Goal: Information Seeking & Learning: Find contact information

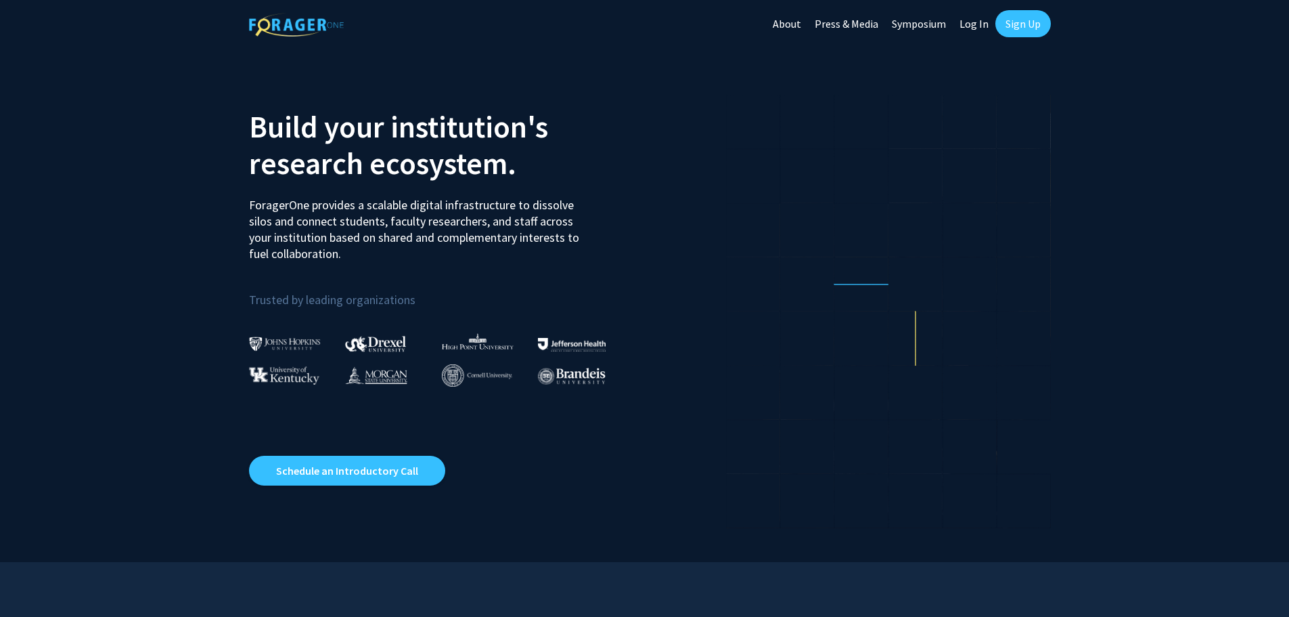
click at [975, 25] on link "Log In" at bounding box center [974, 23] width 43 height 47
select select
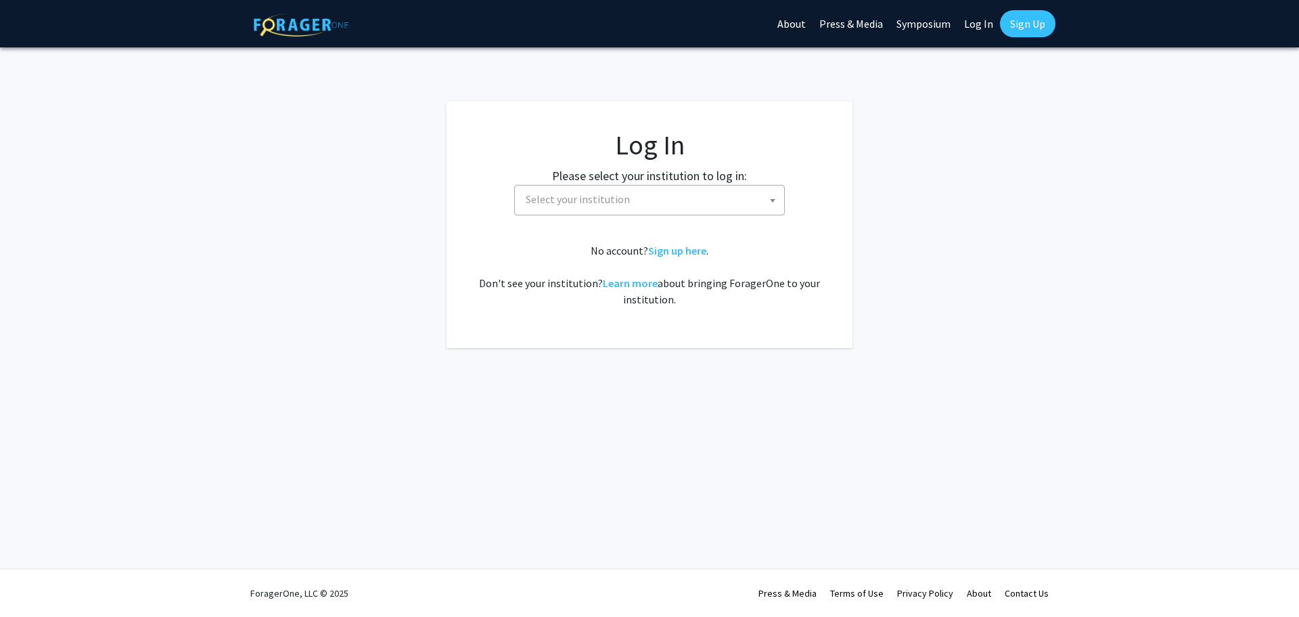
click at [695, 211] on span "Select your institution" at bounding box center [652, 199] width 264 height 28
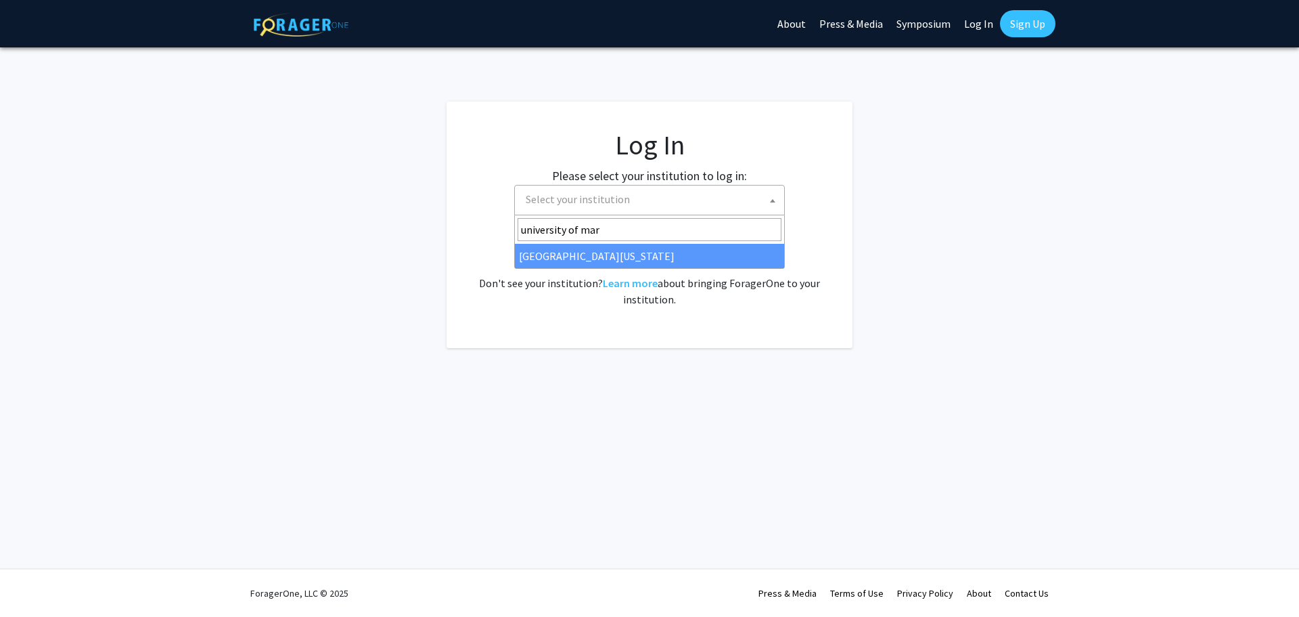
type input "university of mar"
select select "31"
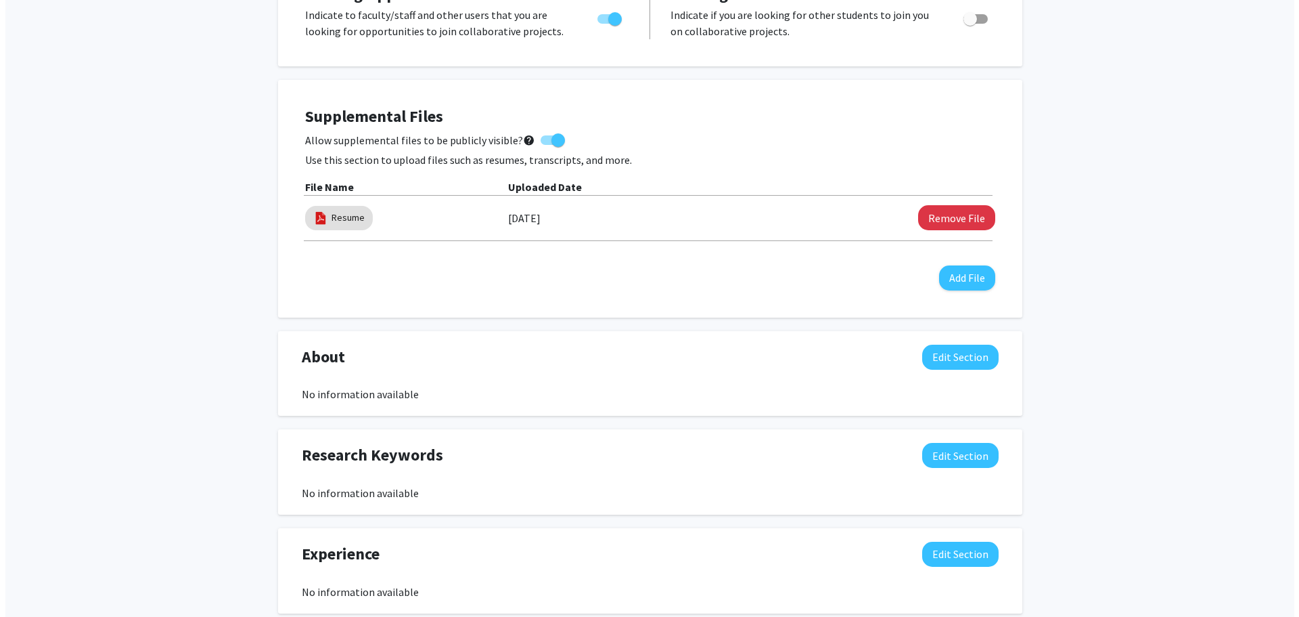
scroll to position [338, 0]
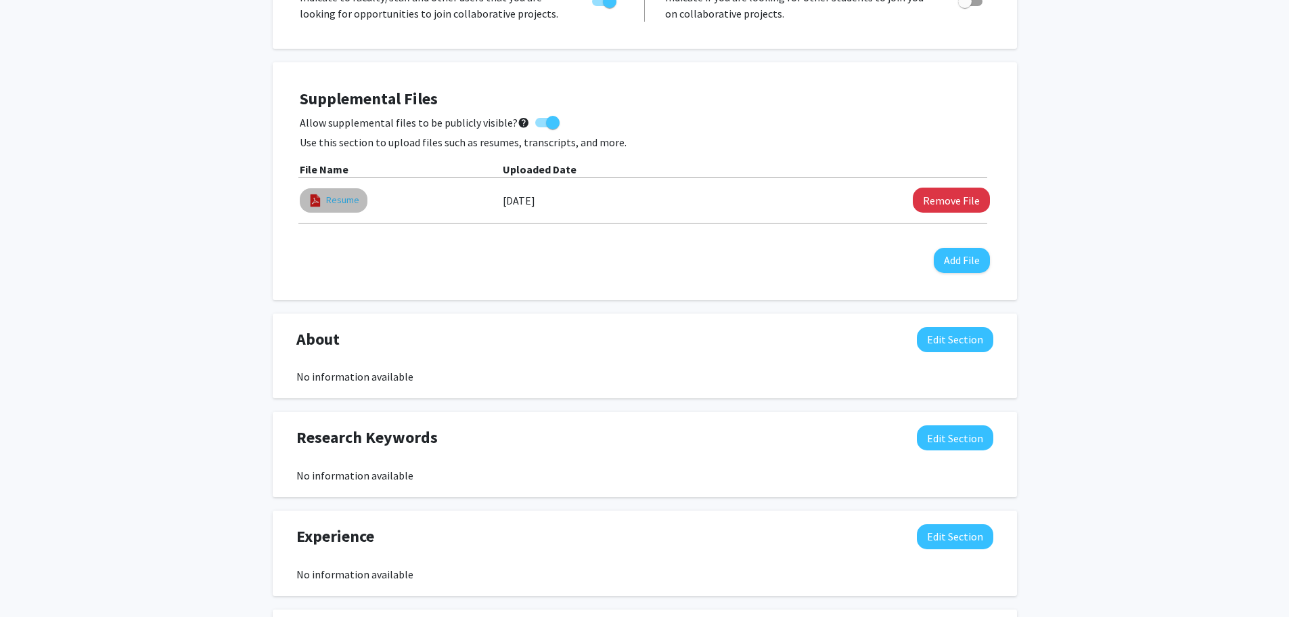
click at [354, 197] on link "Resume" at bounding box center [342, 200] width 33 height 14
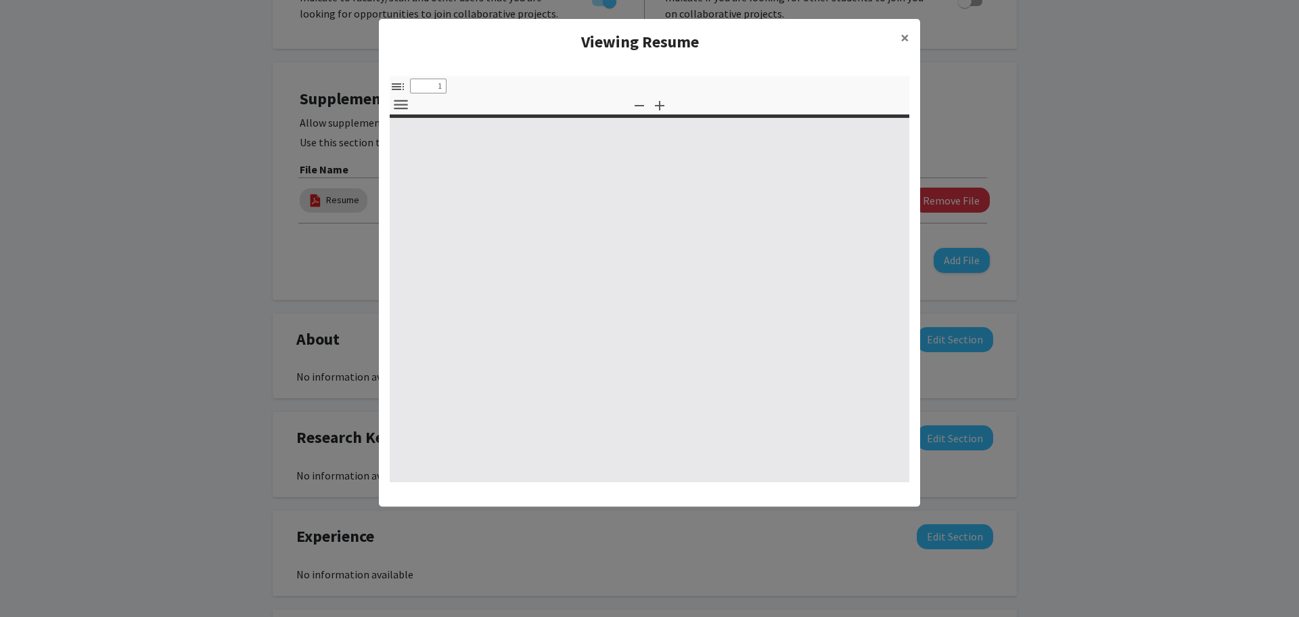
select select "custom"
type input "0"
select select "custom"
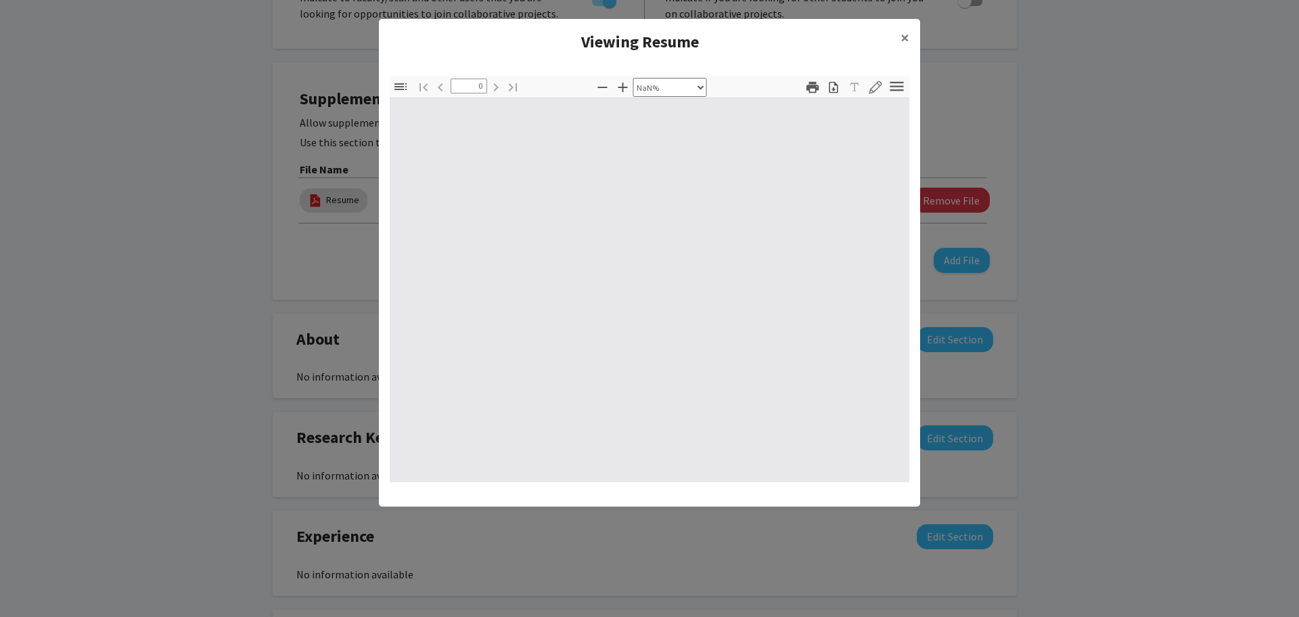
type input "1"
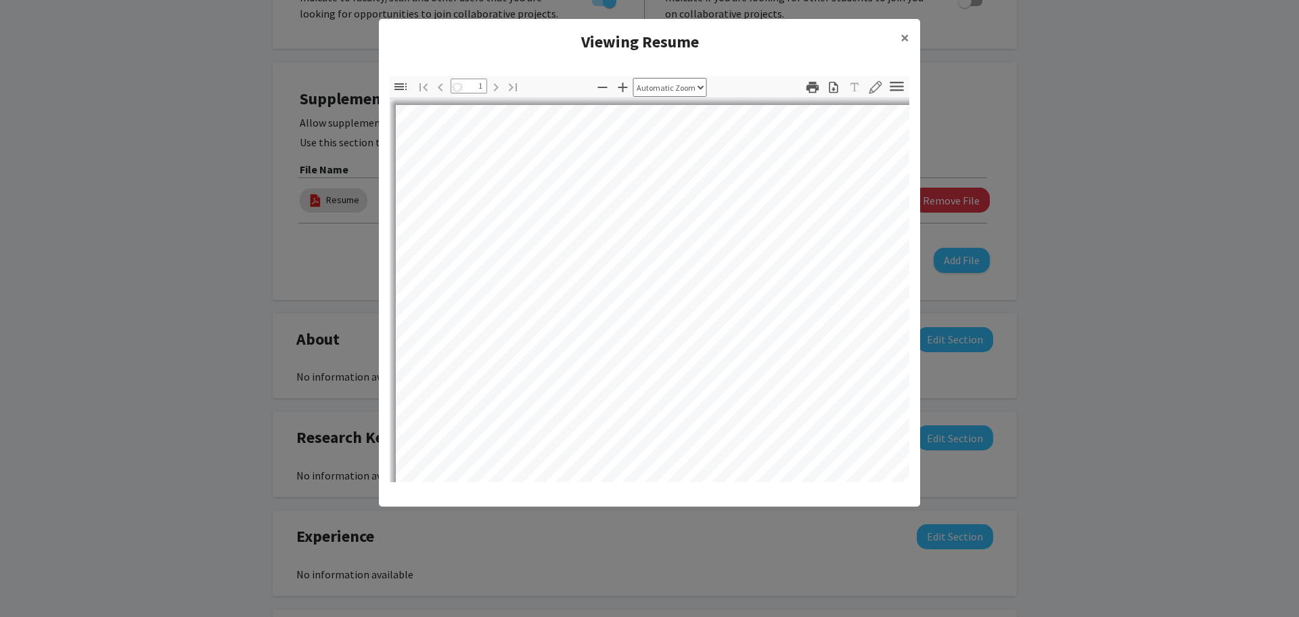
select select "auto"
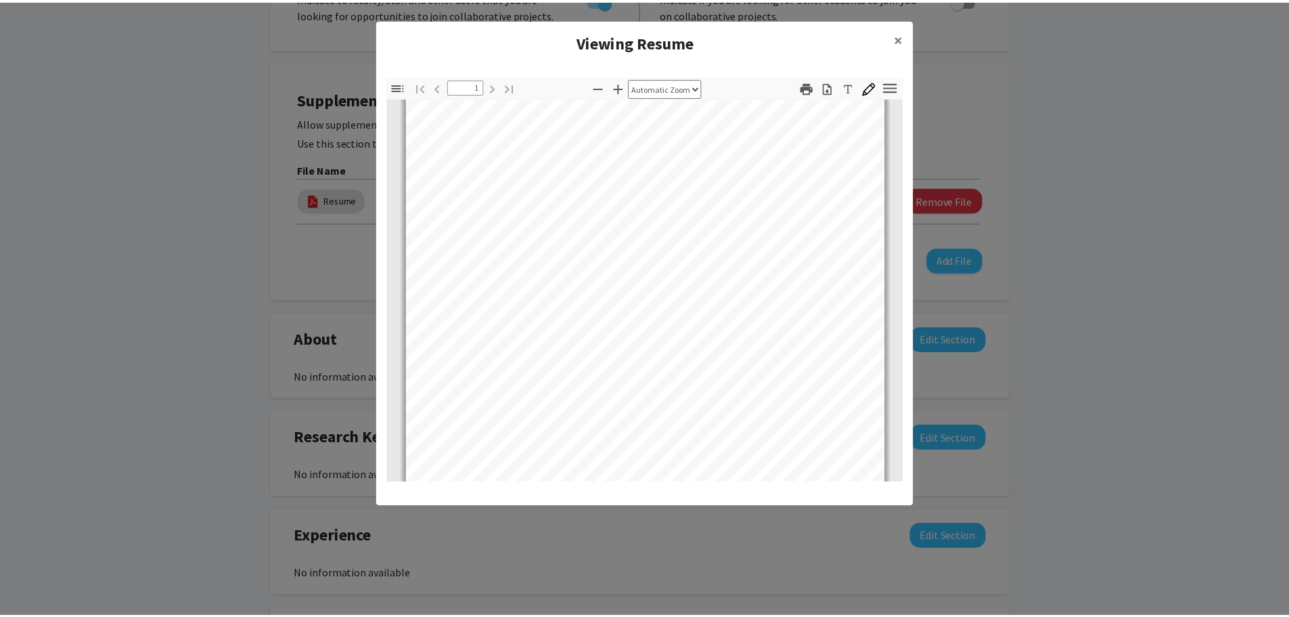
scroll to position [254, 0]
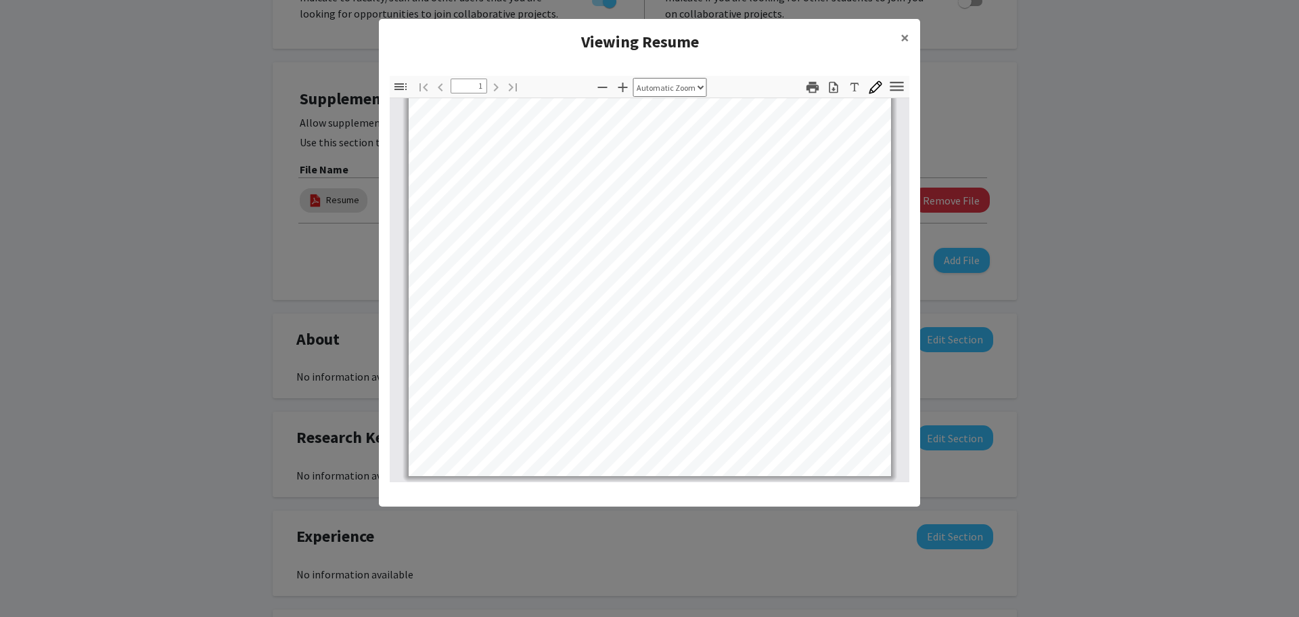
click at [164, 173] on modal-container "Viewing Resume × Thumbnails Document Outline Attachments Layers Current Outline…" at bounding box center [649, 308] width 1299 height 617
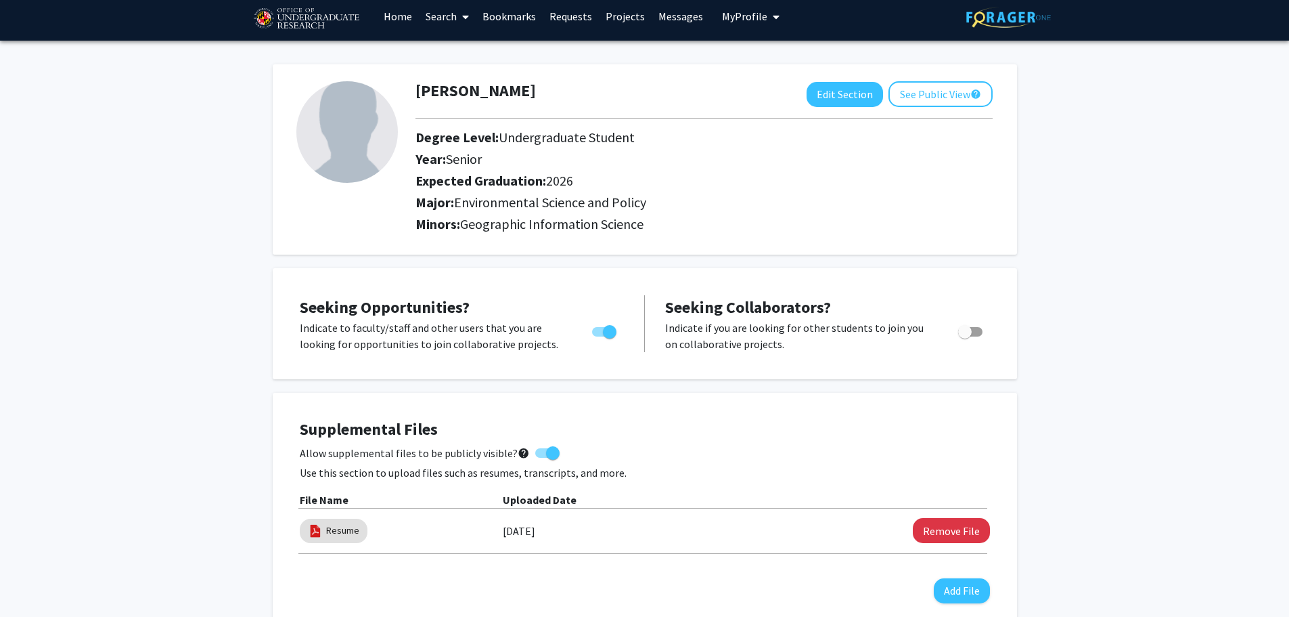
scroll to position [0, 0]
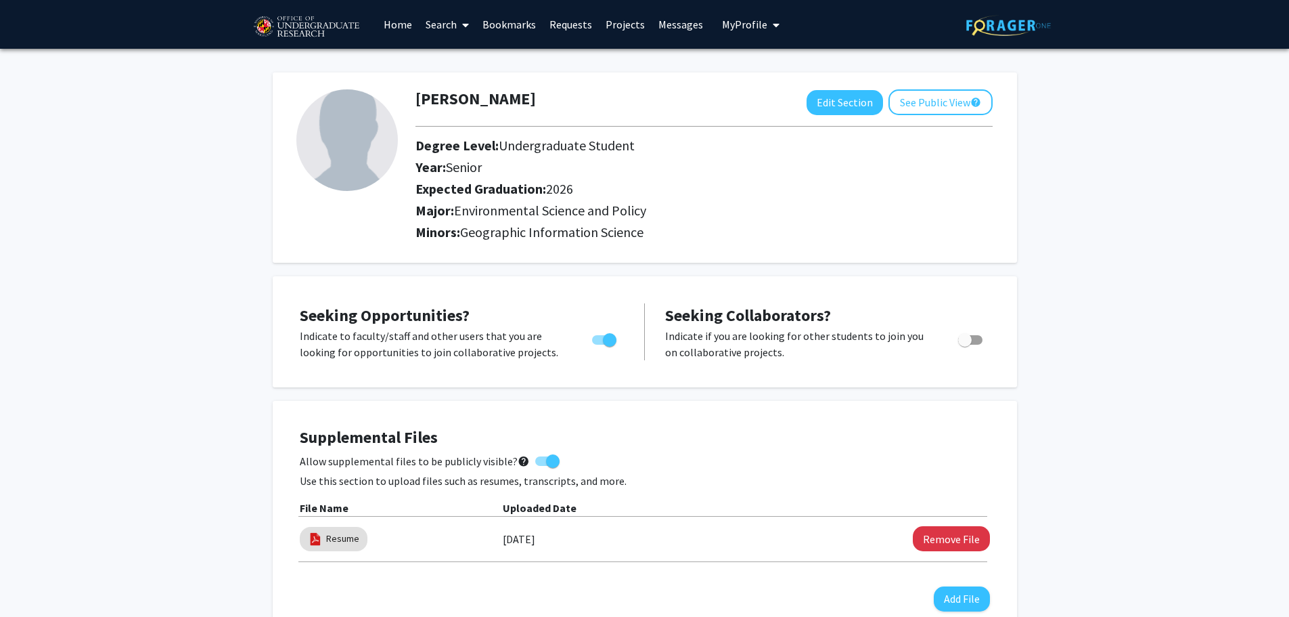
click at [592, 37] on link "Requests" at bounding box center [571, 24] width 56 height 47
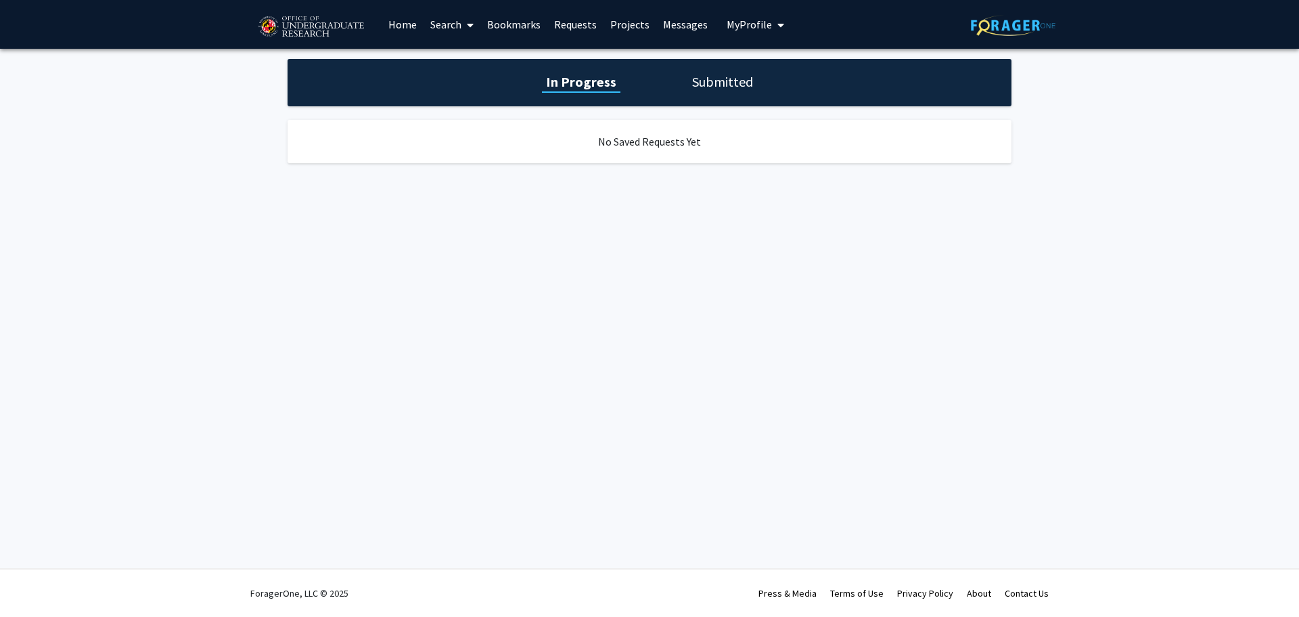
click at [639, 26] on link "Projects" at bounding box center [630, 24] width 53 height 47
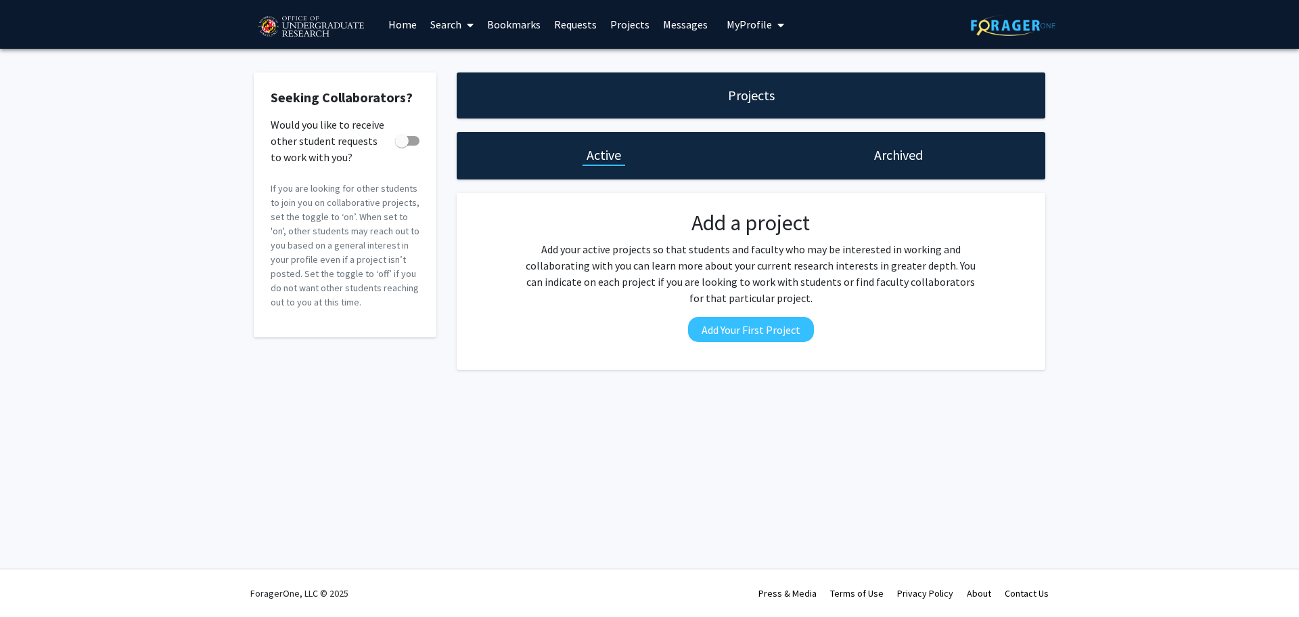
click at [424, 26] on link "Search" at bounding box center [452, 24] width 57 height 47
click at [487, 63] on span "Faculty/Staff" at bounding box center [473, 62] width 99 height 27
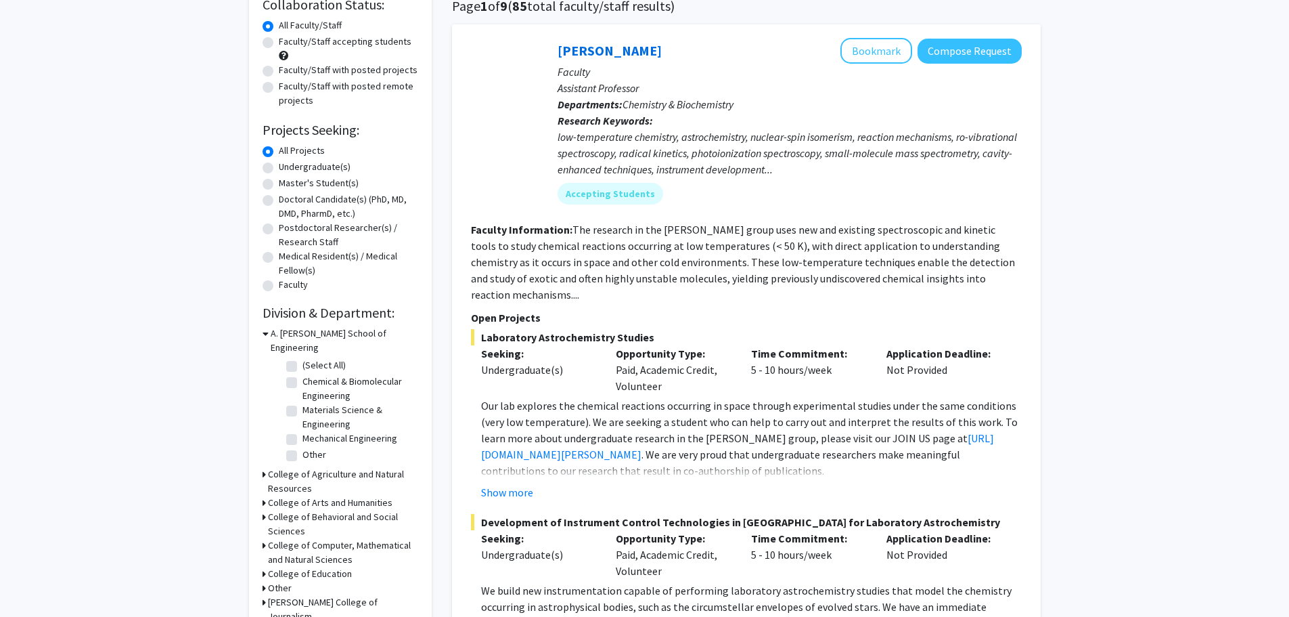
scroll to position [135, 0]
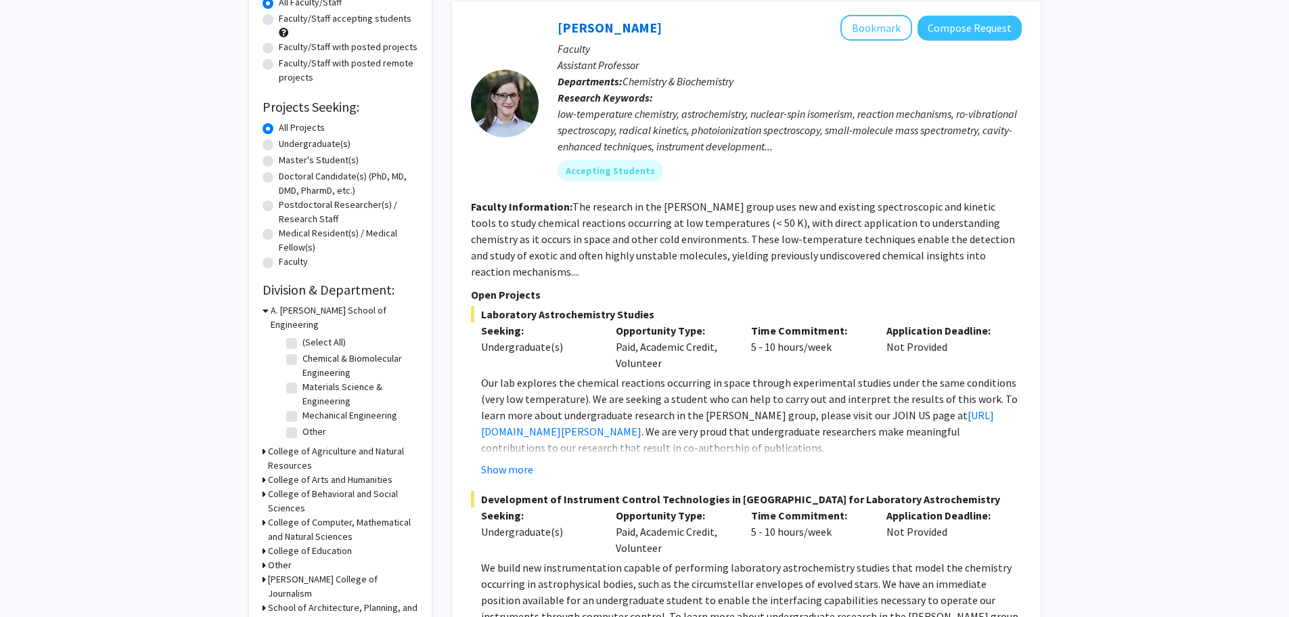
click at [324, 22] on label "Faculty/Staff accepting students" at bounding box center [345, 19] width 133 height 14
click at [288, 20] on input "Faculty/Staff accepting students" at bounding box center [283, 16] width 9 height 9
radio input "true"
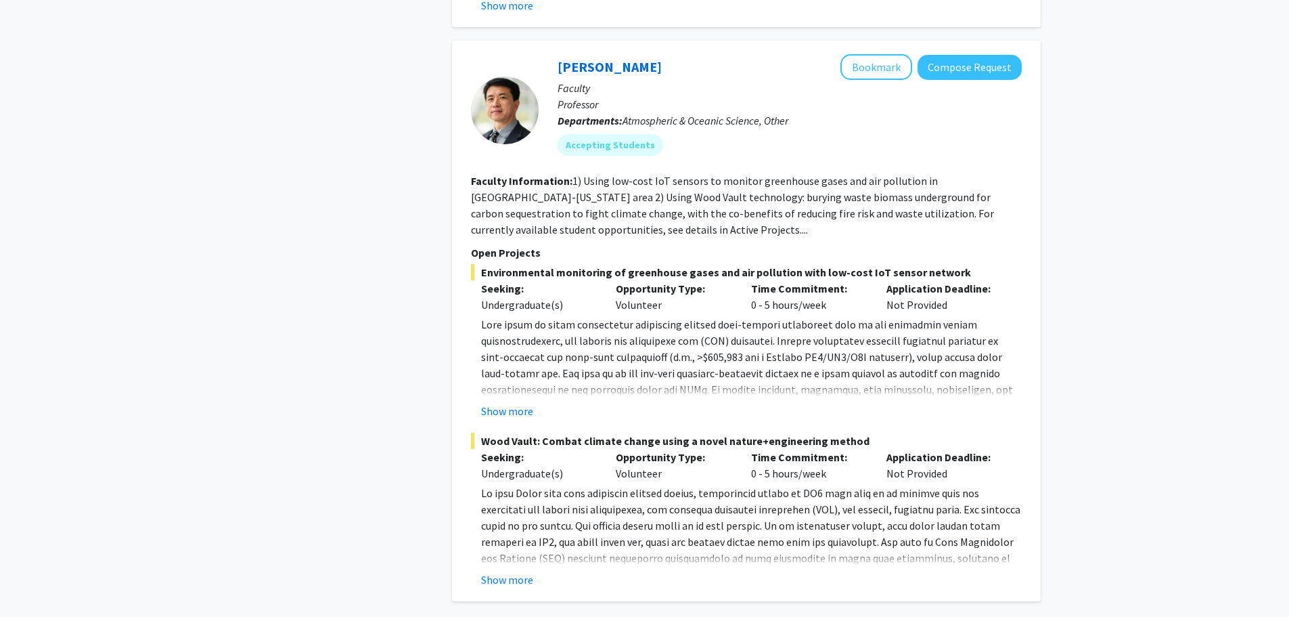
scroll to position [6091, 0]
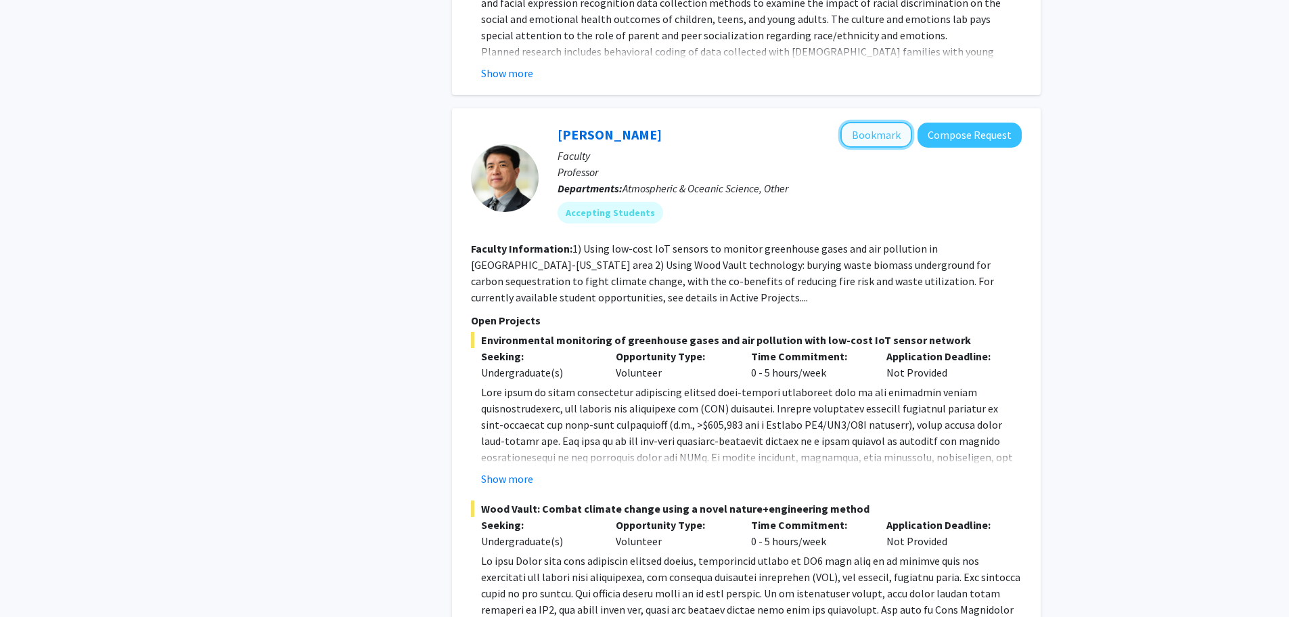
click at [891, 122] on button "Bookmark" at bounding box center [877, 135] width 72 height 26
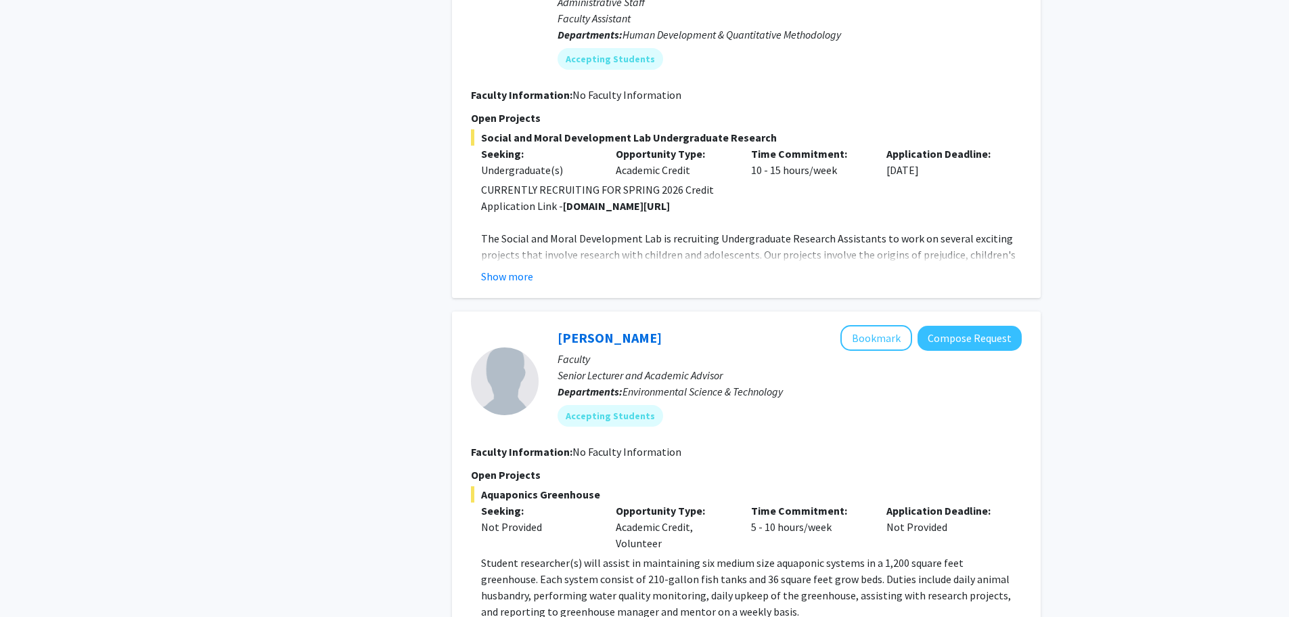
scroll to position [2978, 0]
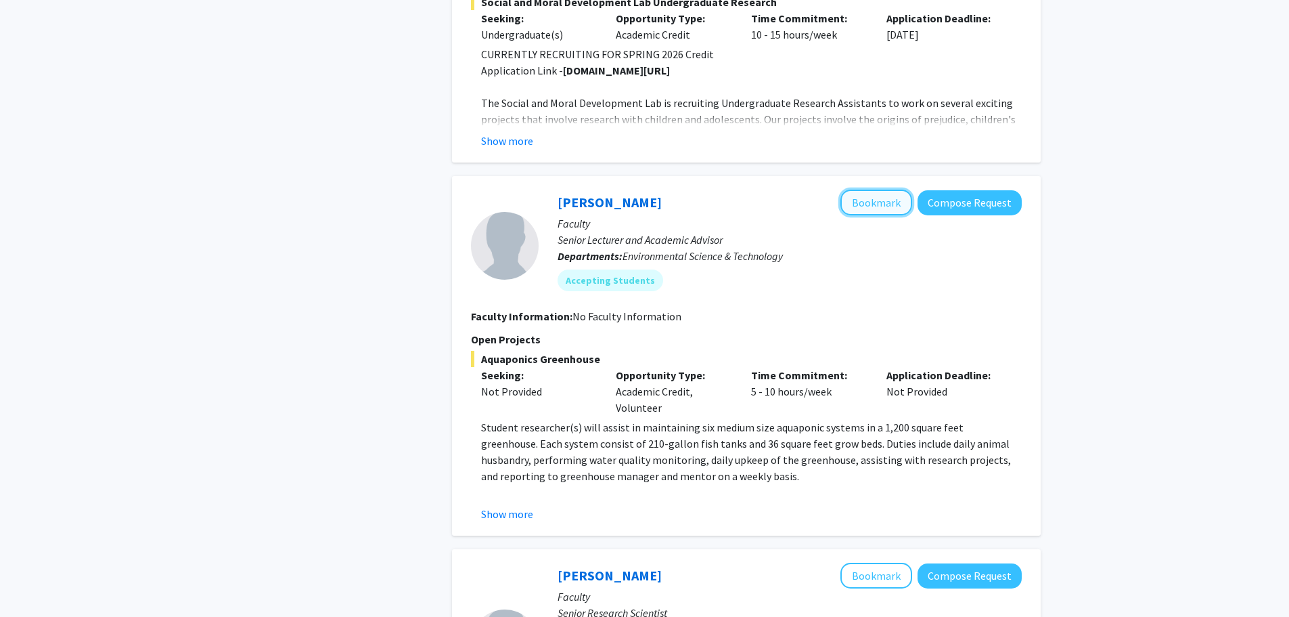
click at [866, 189] on button "Bookmark" at bounding box center [877, 202] width 72 height 26
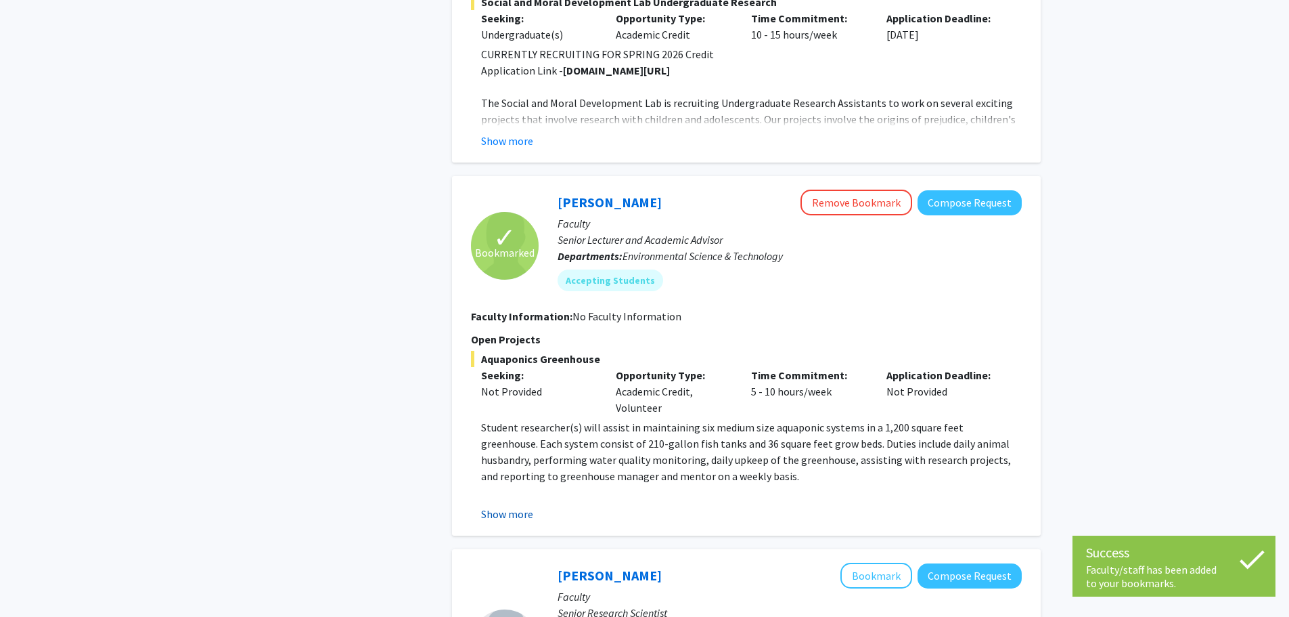
click at [521, 506] on button "Show more" at bounding box center [507, 514] width 52 height 16
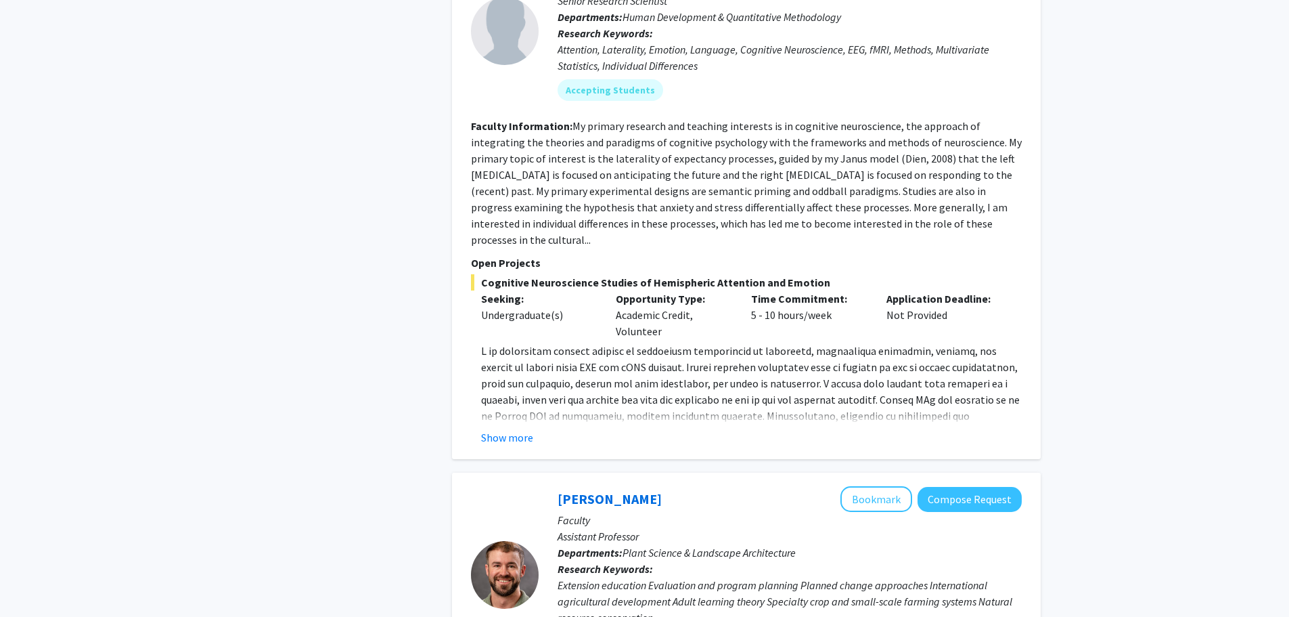
scroll to position [3858, 0]
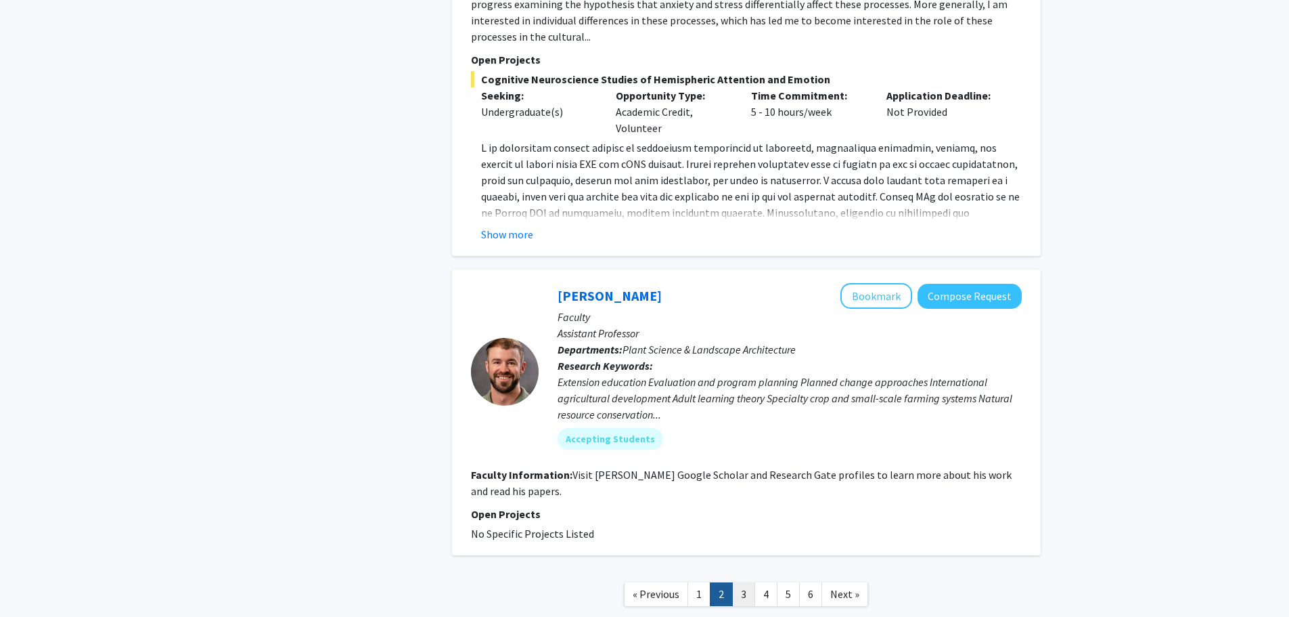
click at [750, 582] on link "3" at bounding box center [743, 594] width 23 height 24
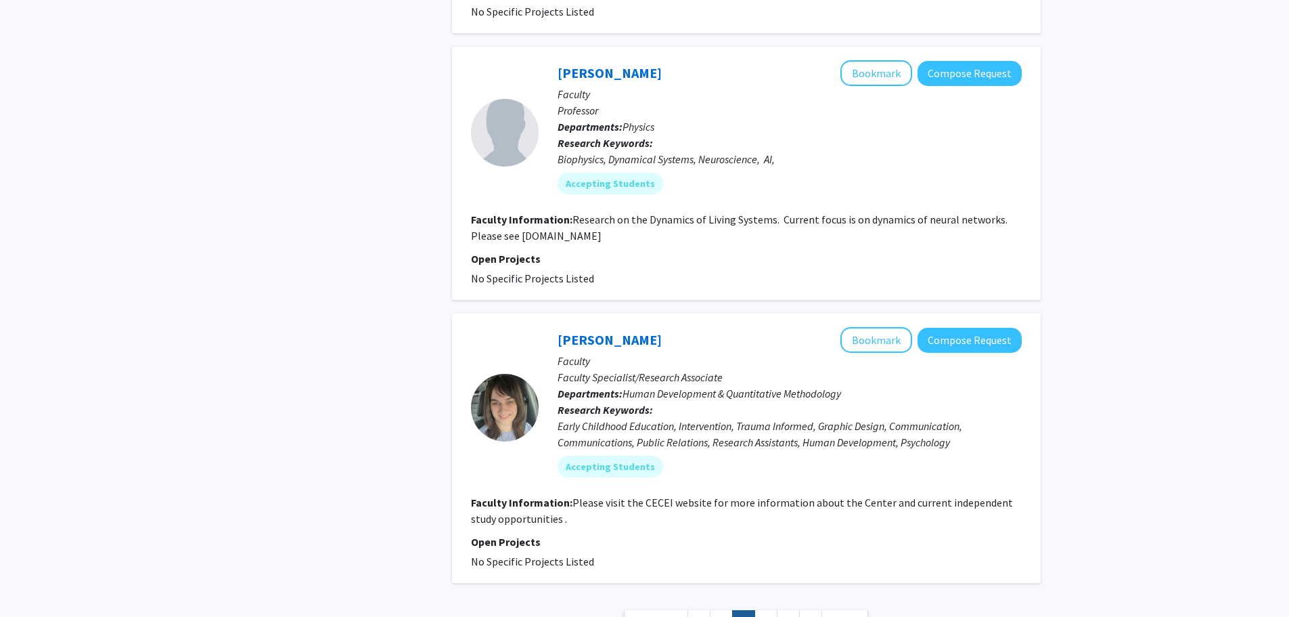
scroll to position [2978, 0]
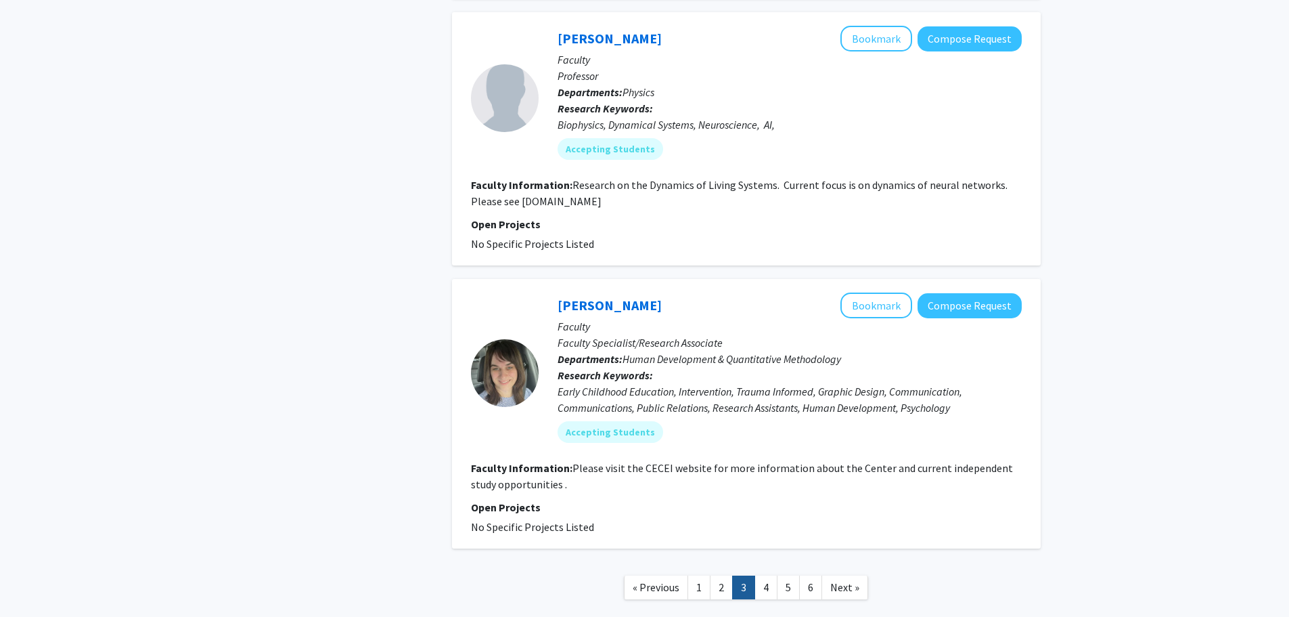
drag, startPoint x: 518, startPoint y: 168, endPoint x: 628, endPoint y: 166, distance: 109.7
click at [628, 177] on section "Faculty Information: Research on the Dynamics of Living Systems. Current focus …" at bounding box center [746, 193] width 551 height 32
copy fg-read-more "losertlab.umd.edu"
click at [766, 575] on link "4" at bounding box center [766, 587] width 23 height 24
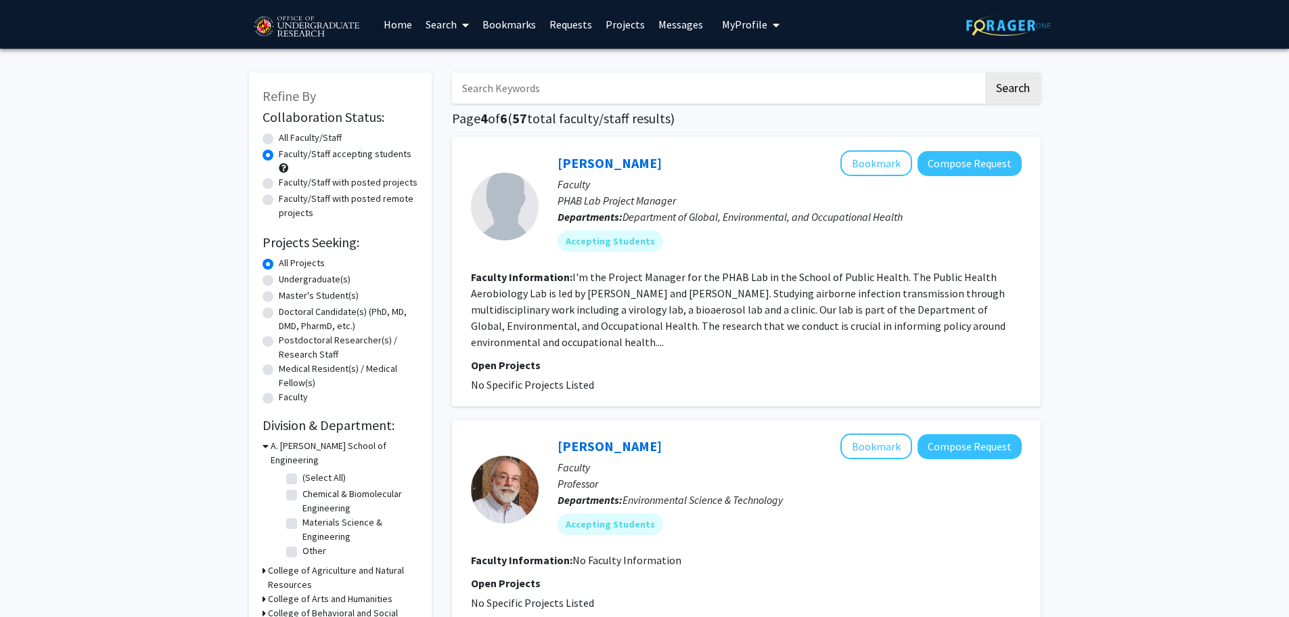
scroll to position [338, 0]
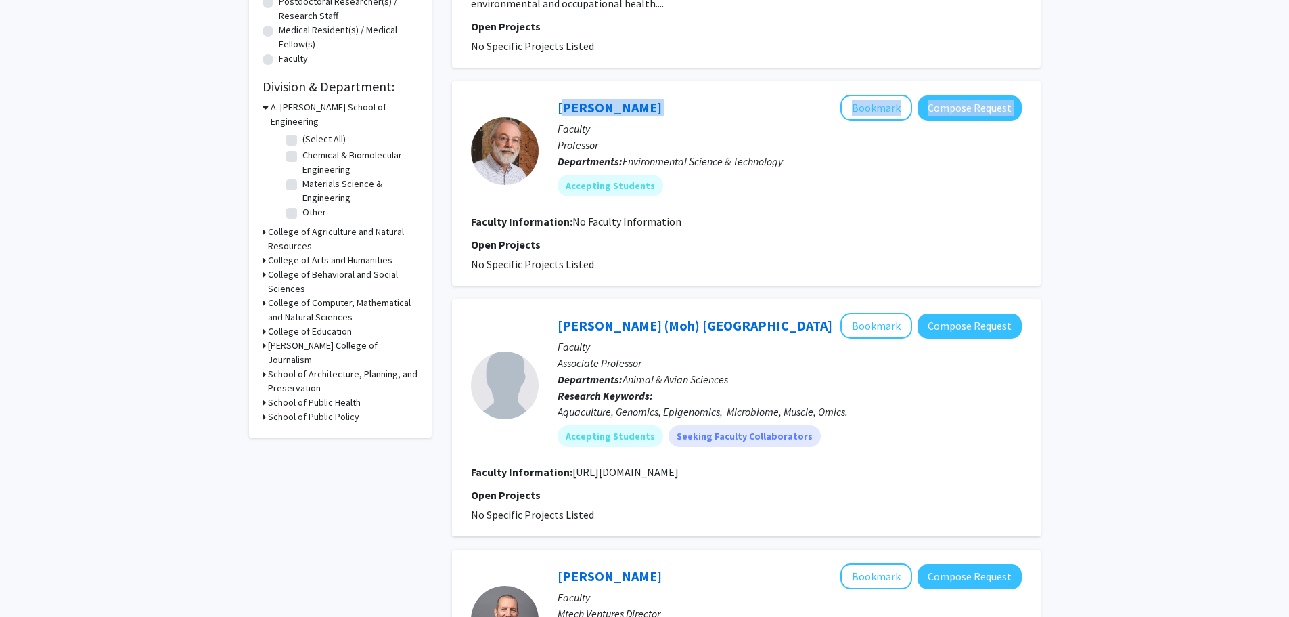
drag, startPoint x: 702, startPoint y: 109, endPoint x: 541, endPoint y: 110, distance: 160.4
click at [541, 110] on div "Martin Rabenhorst Bookmark Compose Request Faculty Professor Departments: Envir…" at bounding box center [780, 151] width 483 height 112
copy div "Martin Rabenhorst Bookmark Compose Request"
click at [906, 117] on button "Bookmark" at bounding box center [877, 108] width 72 height 26
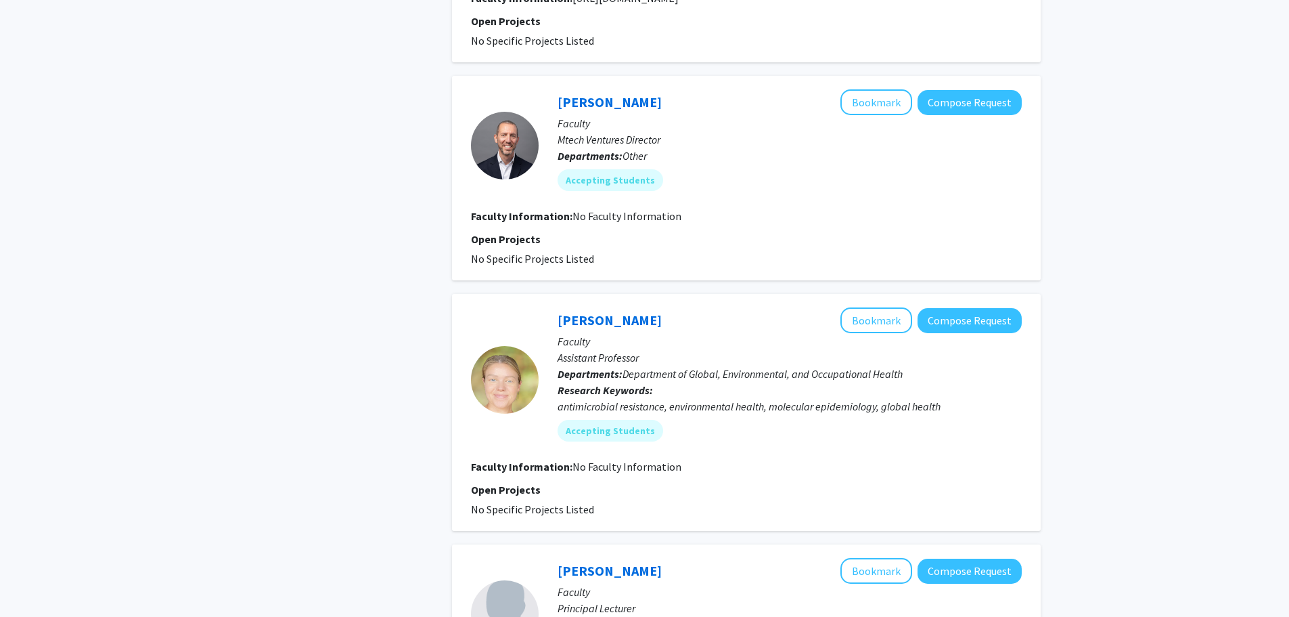
scroll to position [609, 0]
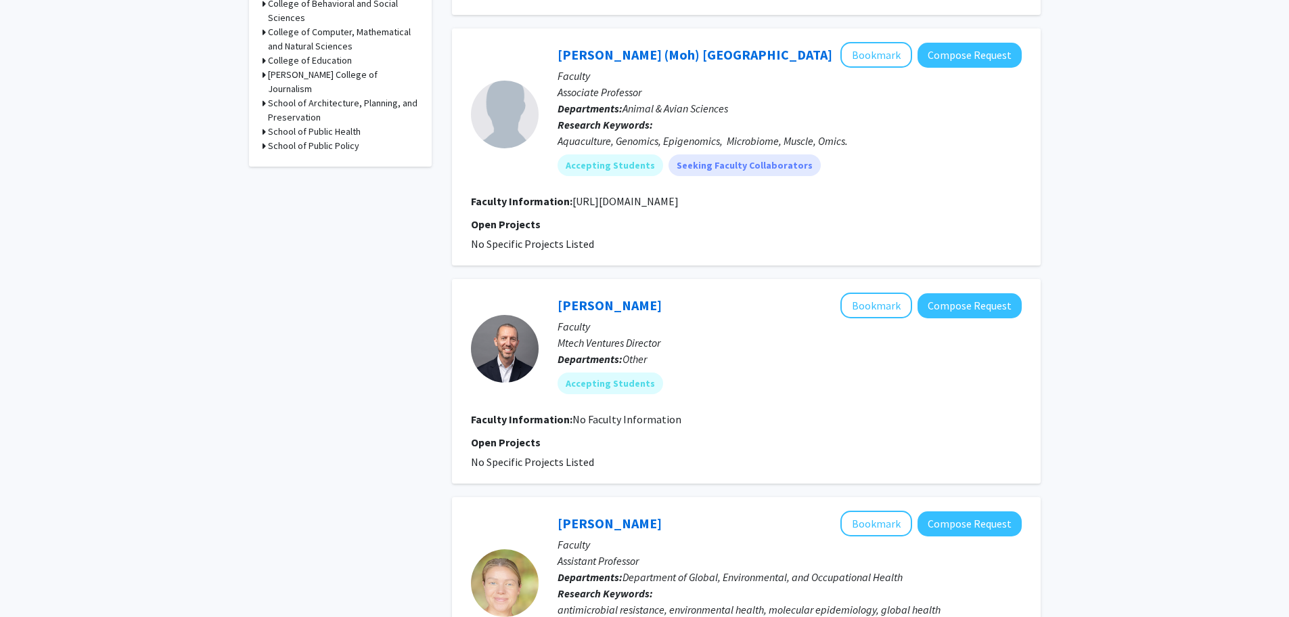
drag, startPoint x: 572, startPoint y: 202, endPoint x: 902, endPoint y: 206, distance: 330.3
click at [902, 206] on section "Faculty Information: https://agnr.umd.edu/about/directory/mohamed-moh-salem/" at bounding box center [746, 201] width 551 height 16
copy fg-read-more "https://agnr.umd.edu/about/directory/mohamed-moh-salem/"
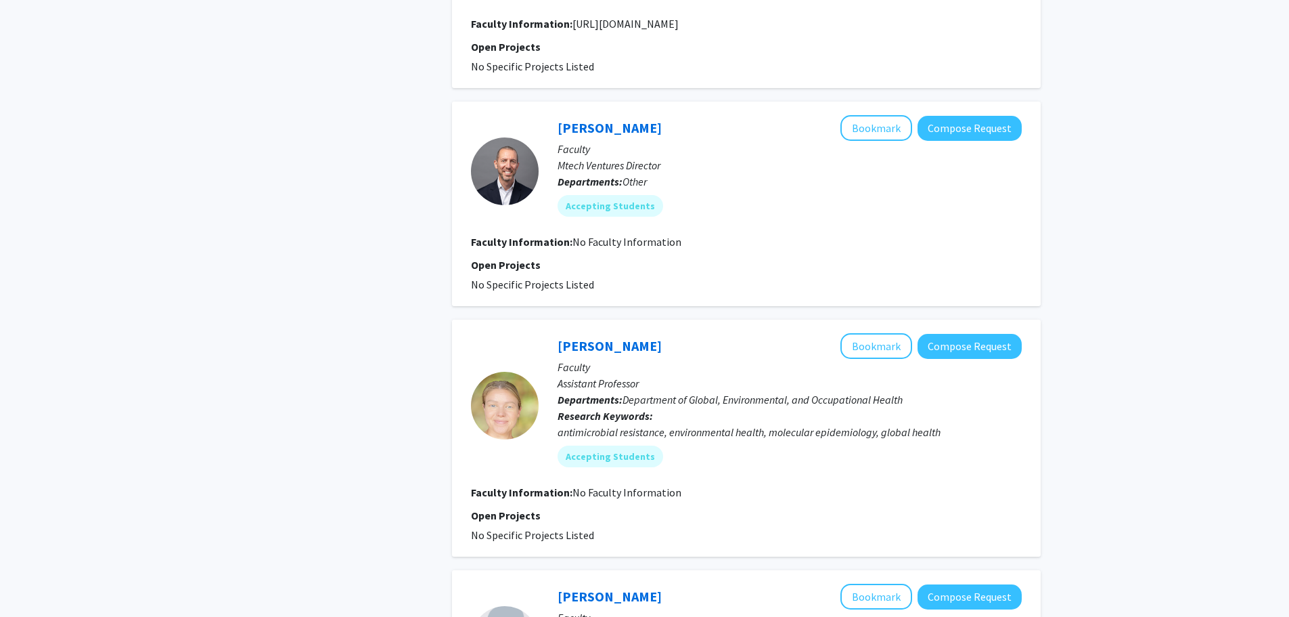
scroll to position [947, 0]
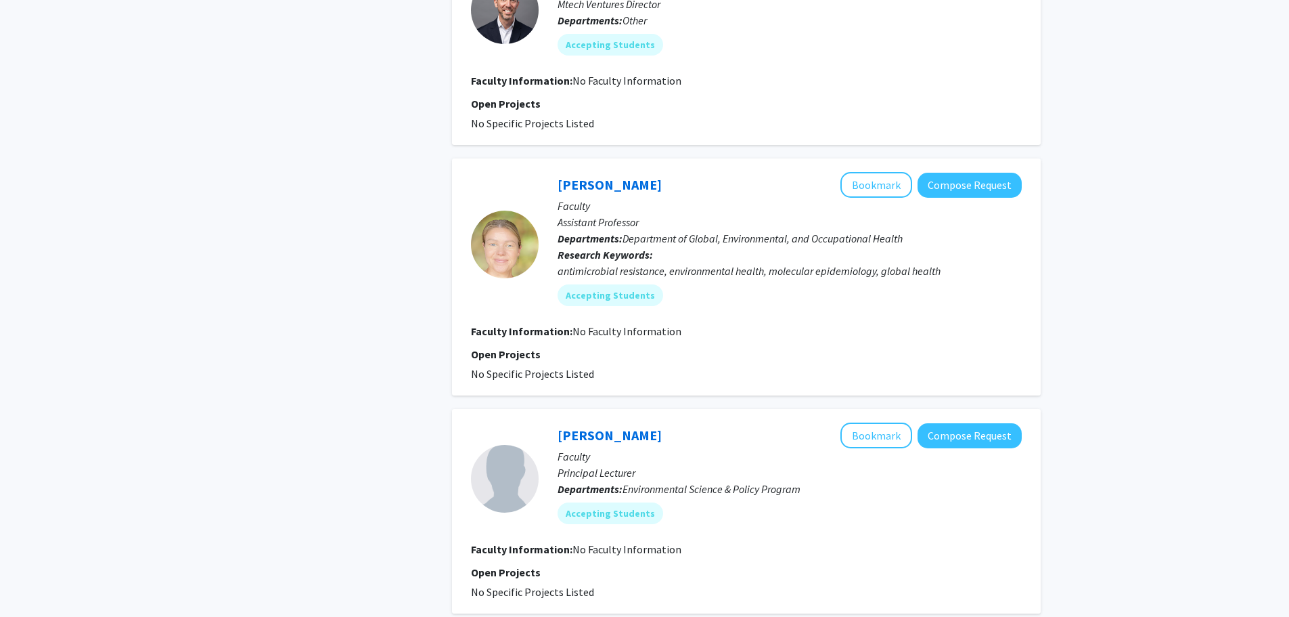
click at [340, 330] on div "Refine By Collaboration Status: Collaboration Status All Faculty/Staff Collabor…" at bounding box center [340, 396] width 203 height 2571
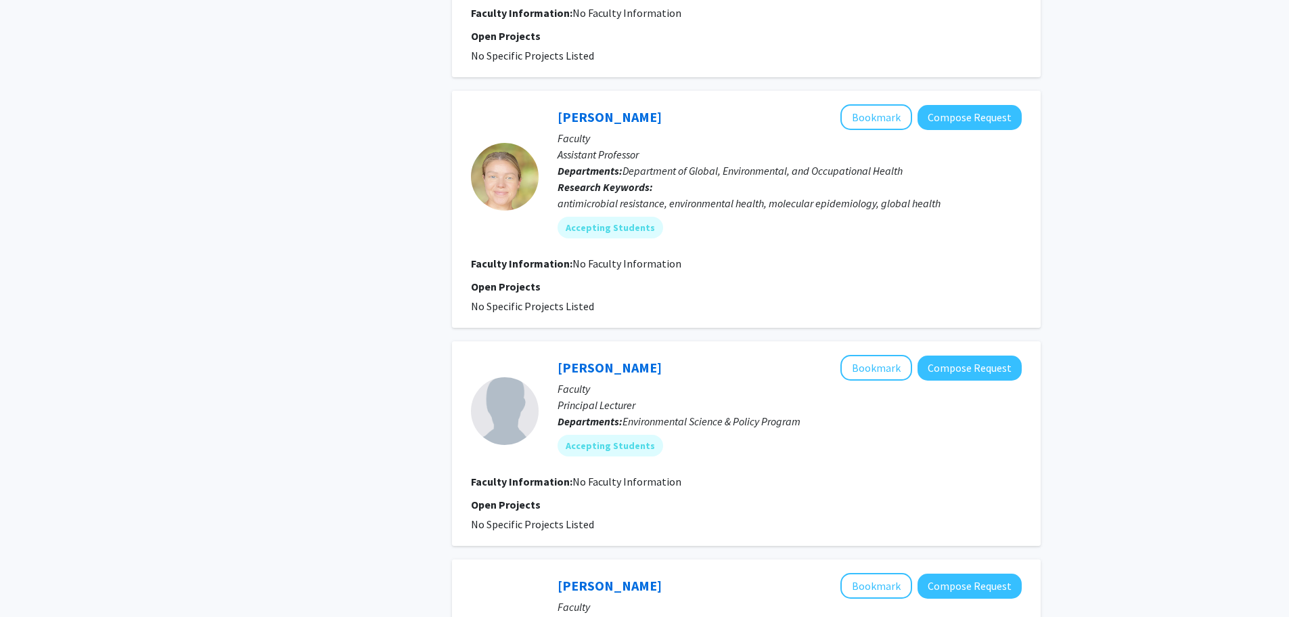
scroll to position [1083, 0]
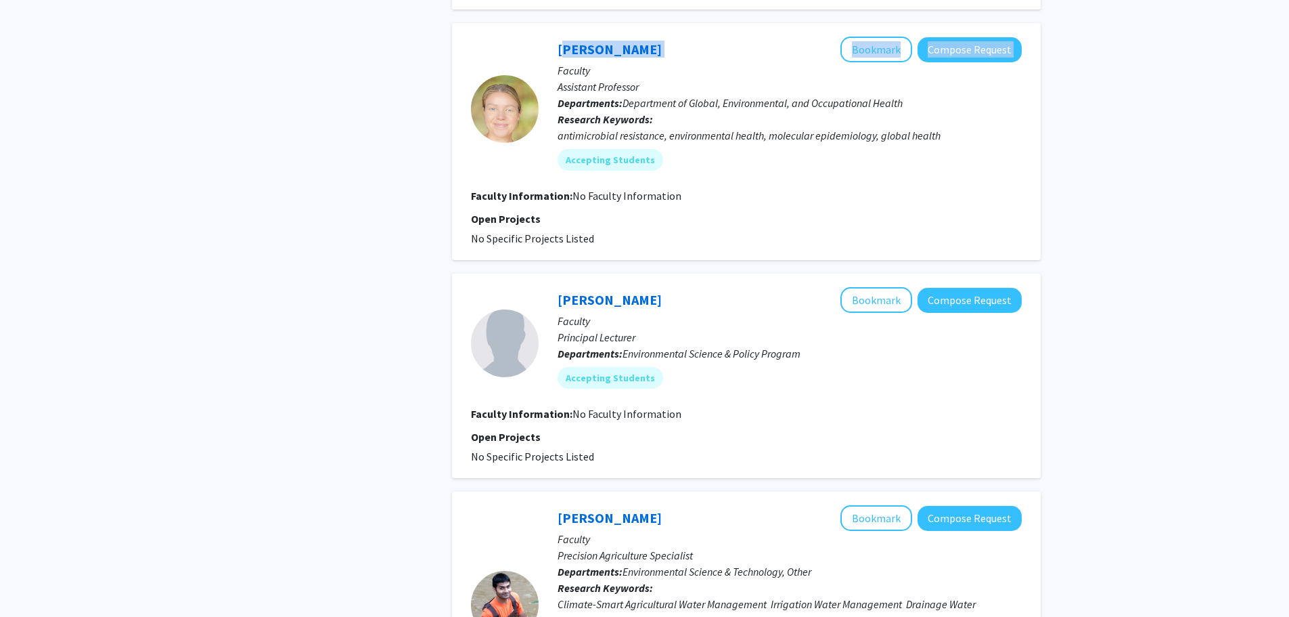
drag, startPoint x: 686, startPoint y: 46, endPoint x: 551, endPoint y: 42, distance: 135.4
click at [551, 42] on div "Heather Amato Bookmark Compose Request Faculty Assistant Professor Departments:…" at bounding box center [780, 109] width 483 height 144
click at [671, 66] on p "Faculty" at bounding box center [790, 70] width 464 height 16
drag, startPoint x: 650, startPoint y: 51, endPoint x: 526, endPoint y: 52, distance: 123.9
click at [526, 52] on section "Heather Amato Bookmark Compose Request Faculty Assistant Professor Departments:…" at bounding box center [746, 109] width 551 height 144
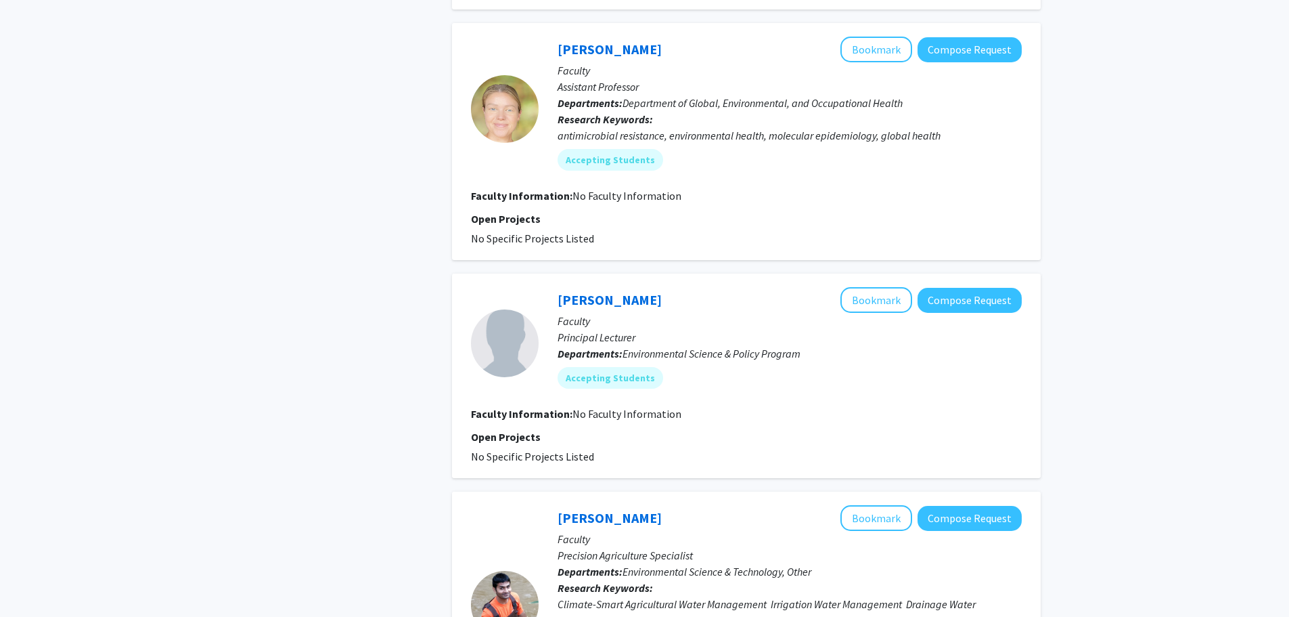
copy section "Heather Amato"
click at [1235, 252] on div "Refine By Collaboration Status: Collaboration Status All Faculty/Staff Collabor…" at bounding box center [644, 272] width 1289 height 2612
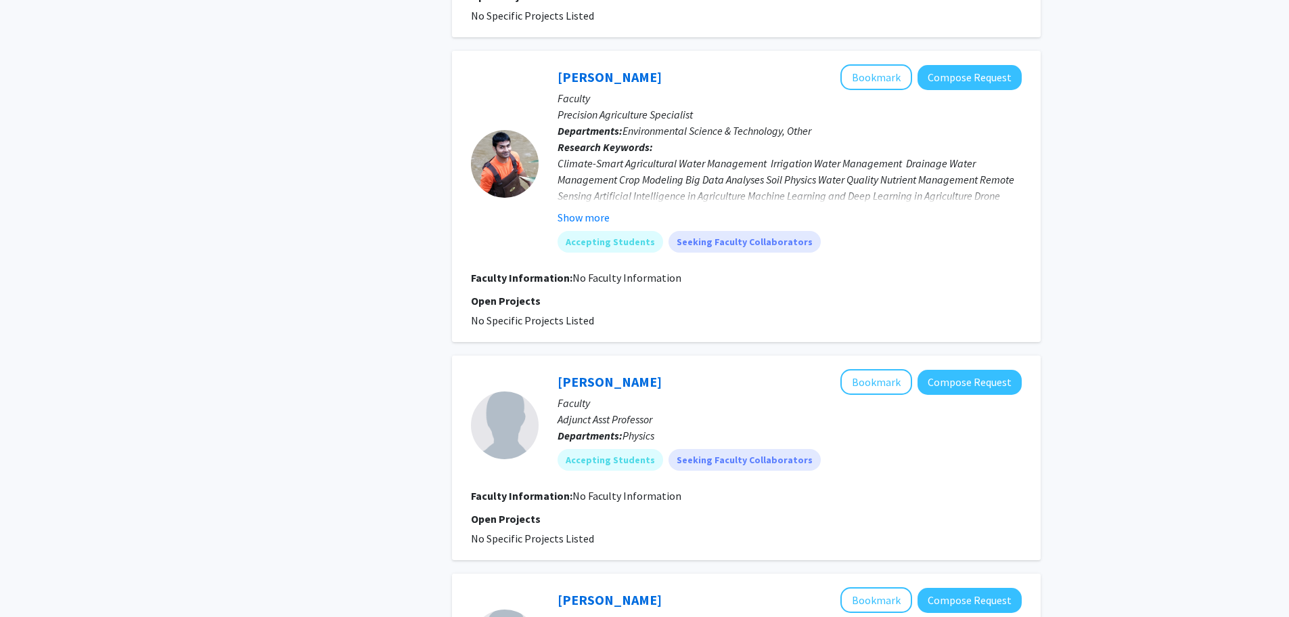
scroll to position [1557, 0]
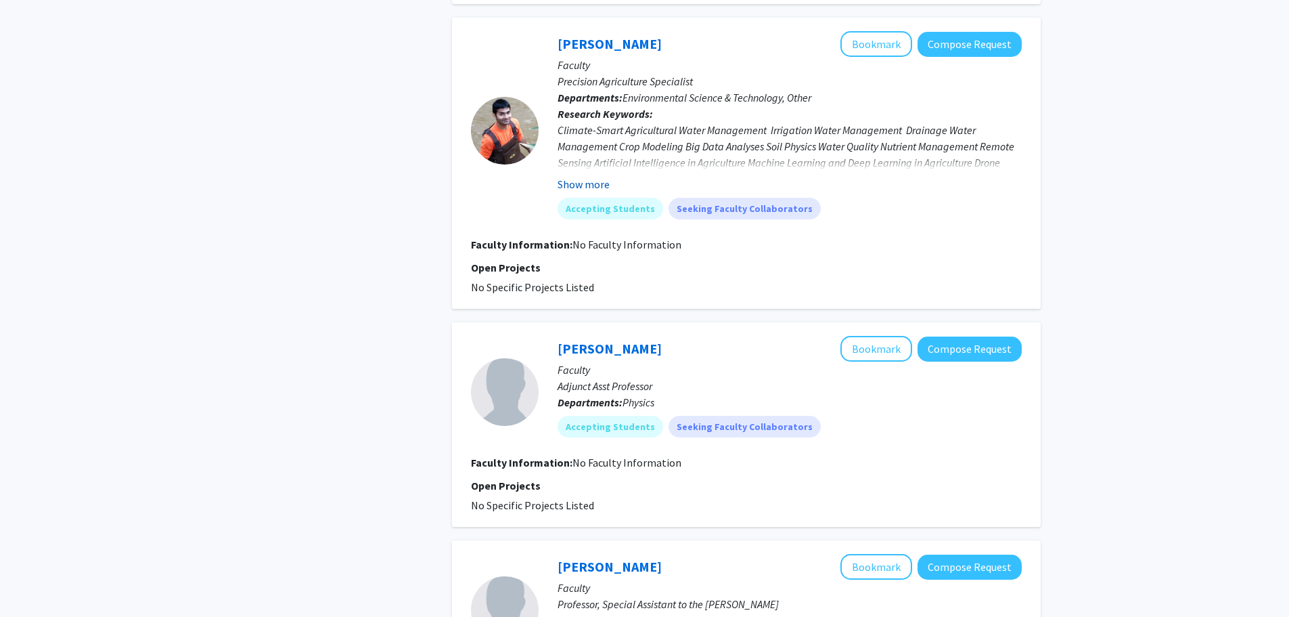
click at [575, 179] on button "Show more" at bounding box center [584, 184] width 52 height 16
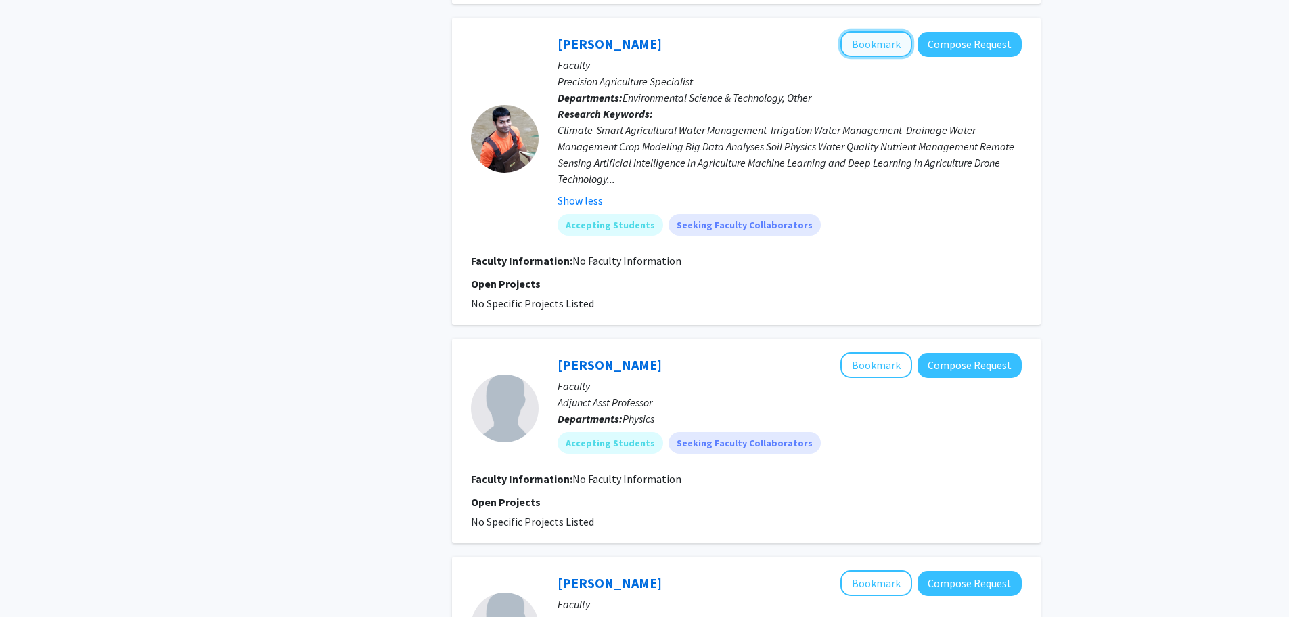
click at [876, 43] on button "Bookmark" at bounding box center [877, 44] width 72 height 26
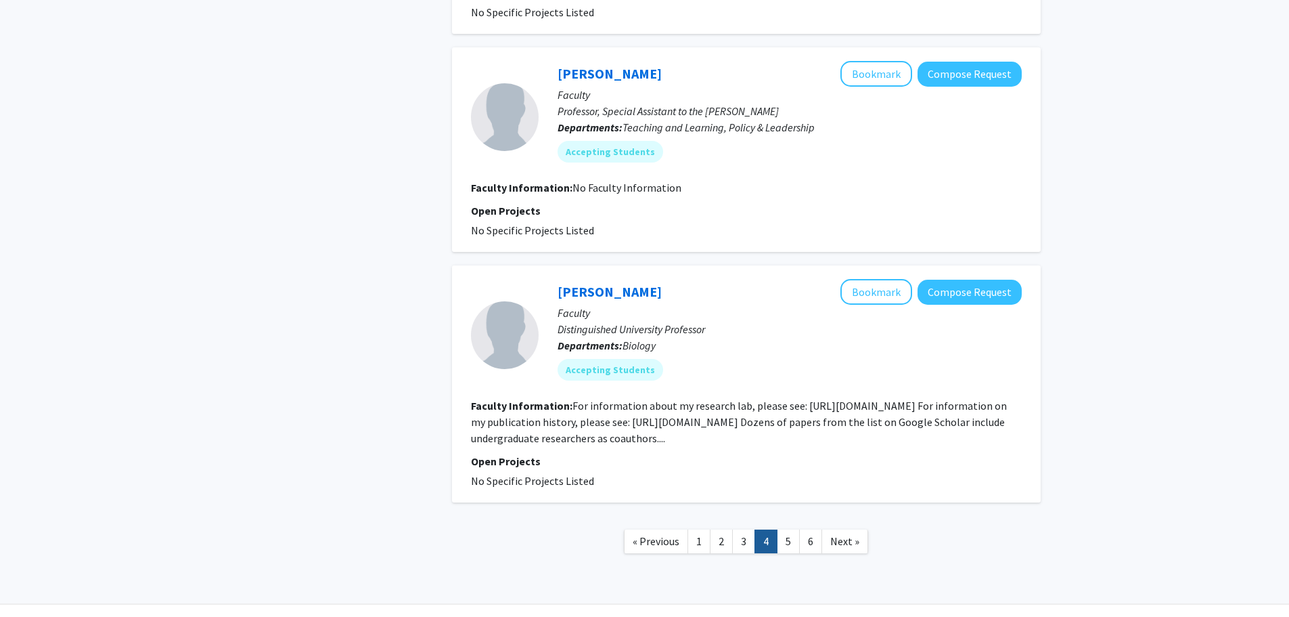
scroll to position [2101, 0]
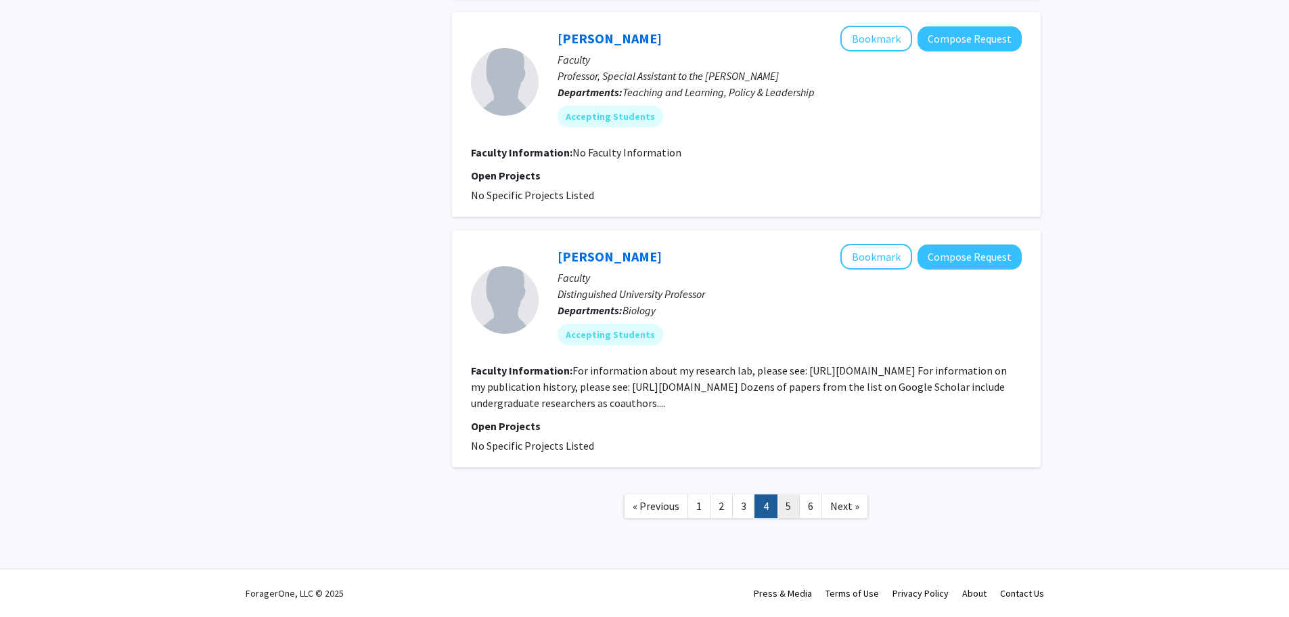
click at [797, 506] on link "5" at bounding box center [788, 506] width 23 height 24
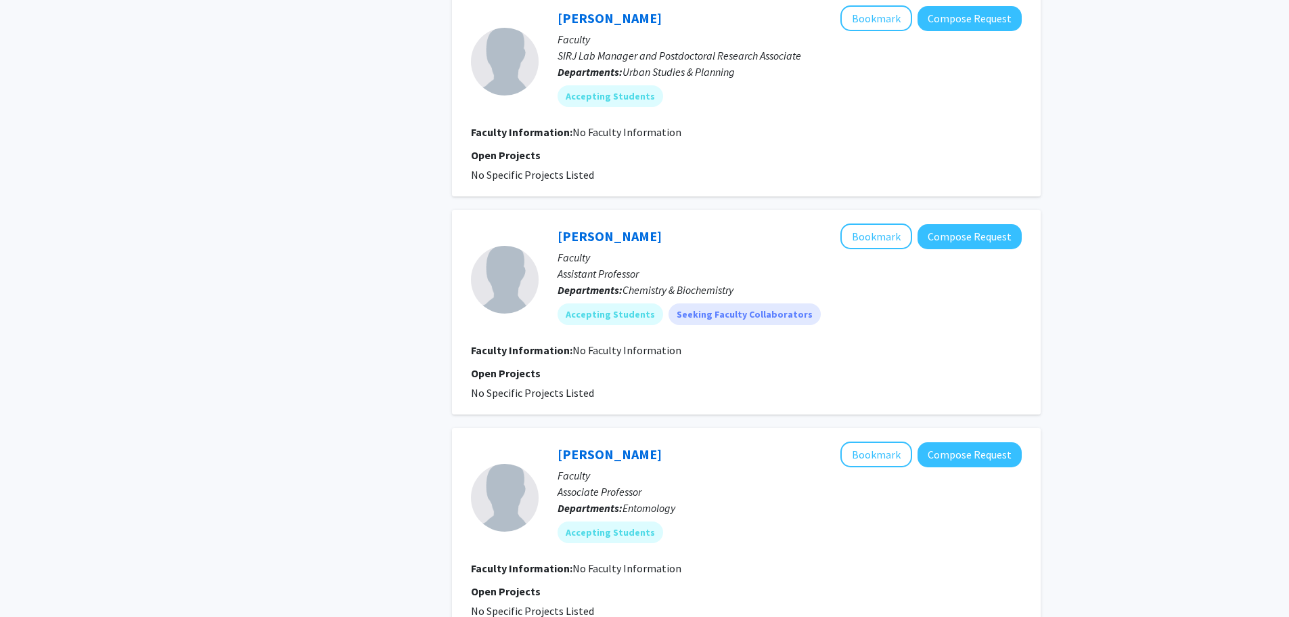
scroll to position [1819, 0]
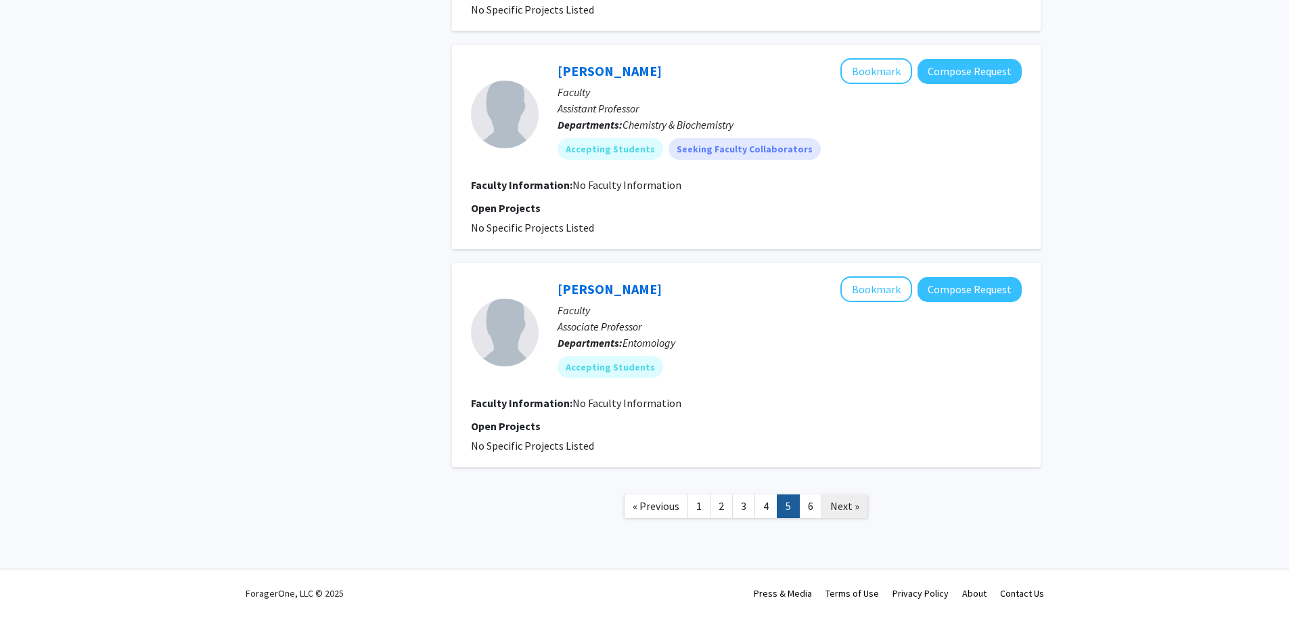
click at [824, 508] on link "Next »" at bounding box center [845, 506] width 47 height 24
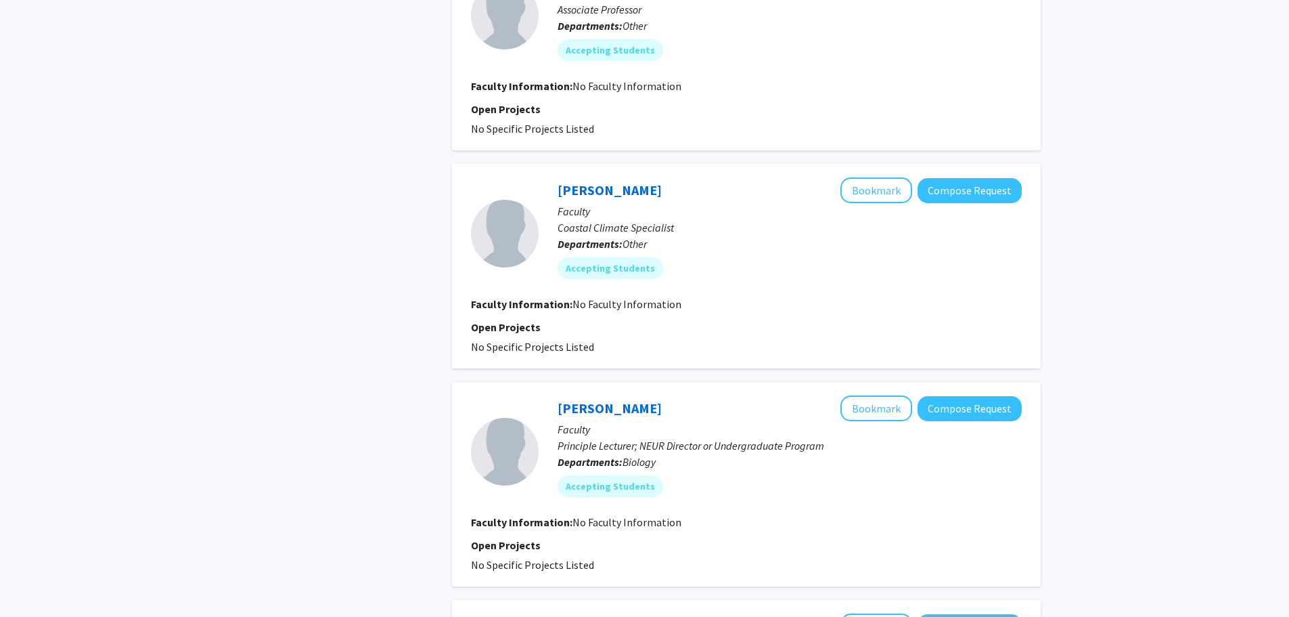
scroll to position [843, 0]
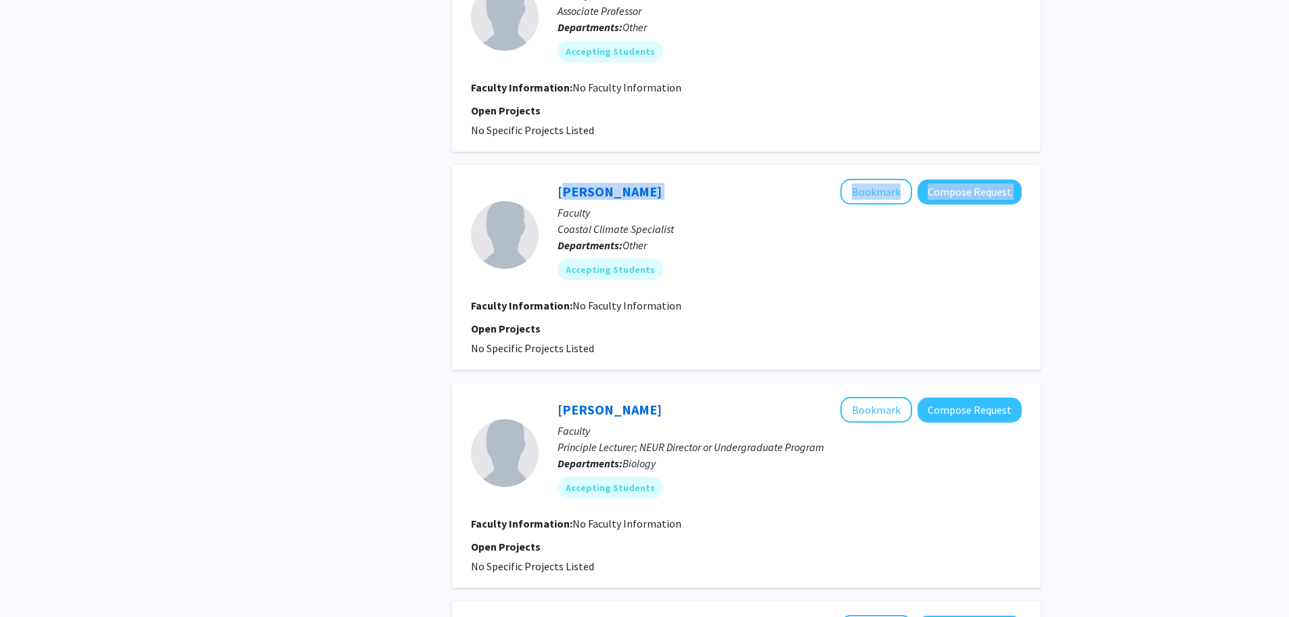
drag, startPoint x: 702, startPoint y: 200, endPoint x: 543, endPoint y: 200, distance: 159.0
click at [543, 200] on div "Kayle Krieg Bookmark Compose Request Faculty Coastal Climate Specialist Departm…" at bounding box center [780, 235] width 483 height 112
drag, startPoint x: 768, startPoint y: 213, endPoint x: 738, endPoint y: 211, distance: 29.8
click at [760, 211] on p "Faculty" at bounding box center [790, 212] width 464 height 16
drag, startPoint x: 611, startPoint y: 200, endPoint x: 556, endPoint y: 183, distance: 57.4
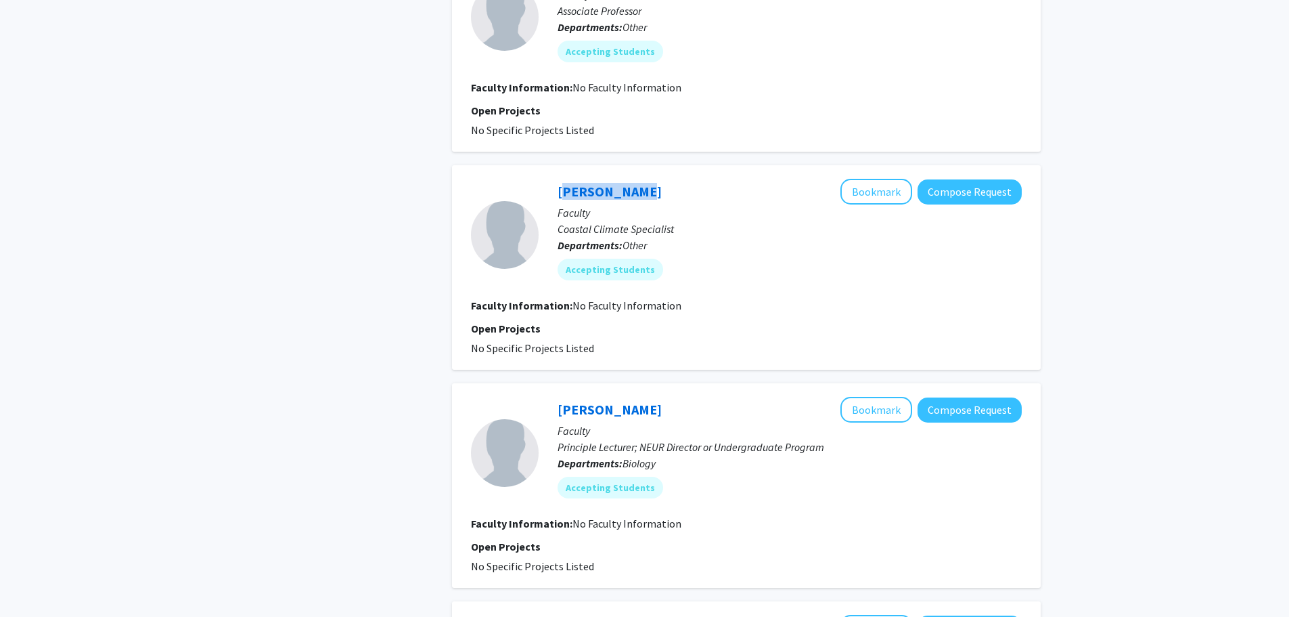
click at [556, 183] on div "Kayle Krieg Bookmark Compose Request Faculty Coastal Climate Specialist Departm…" at bounding box center [780, 235] width 483 height 112
copy link "Kayle Krieg"
